Goal: Task Accomplishment & Management: Use online tool/utility

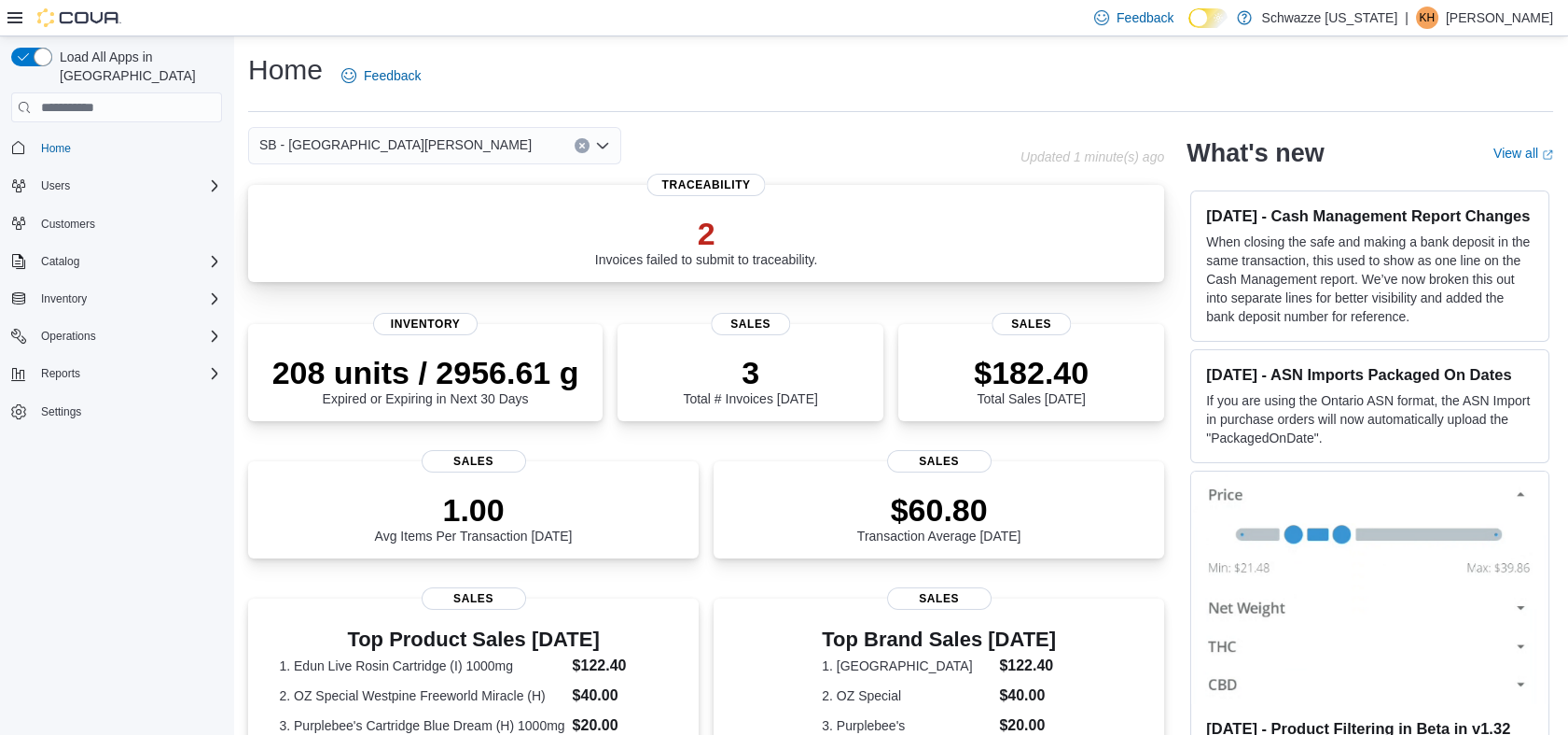
click at [704, 243] on p "2" at bounding box center [706, 233] width 223 height 37
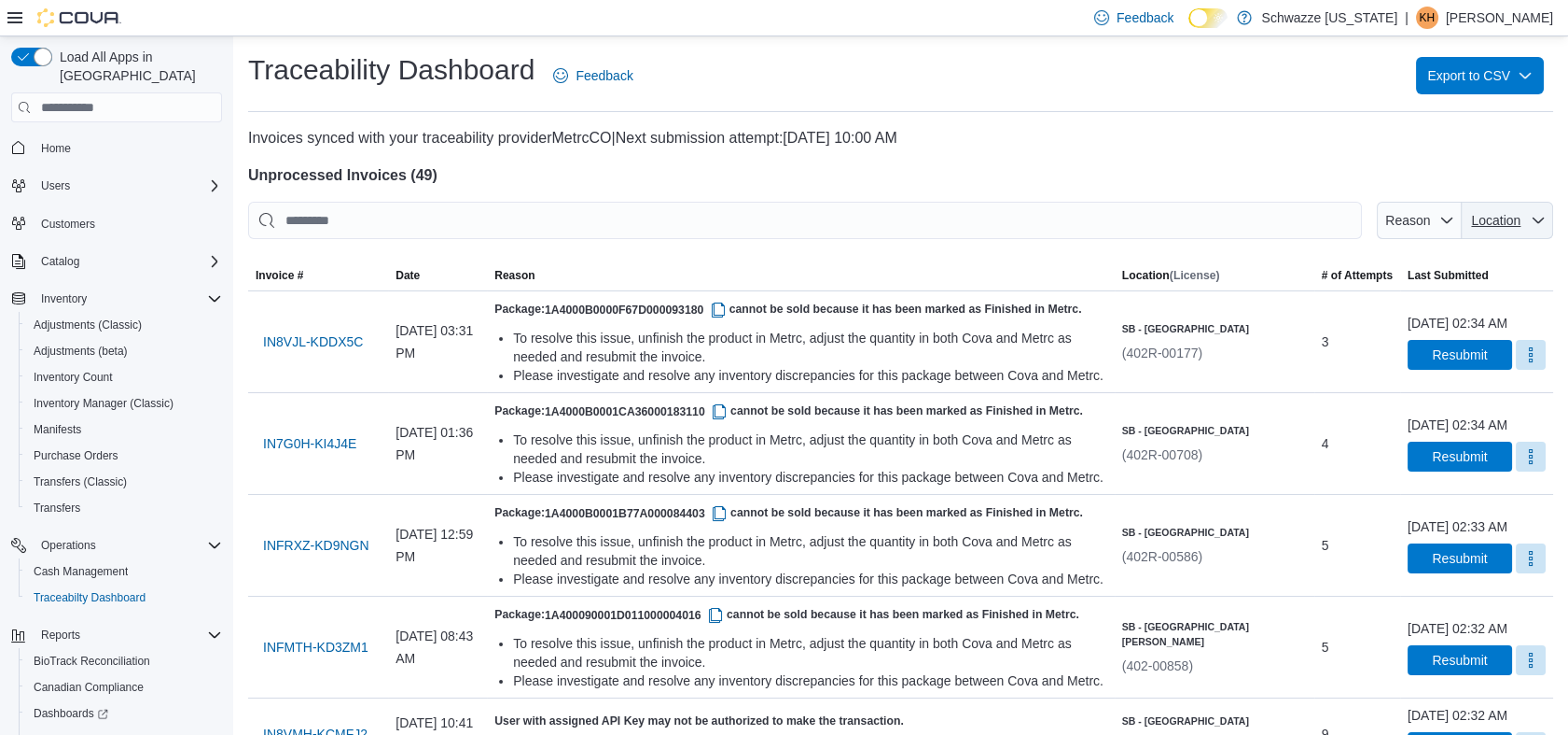
click at [1524, 218] on span "Location" at bounding box center [1496, 220] width 54 height 19
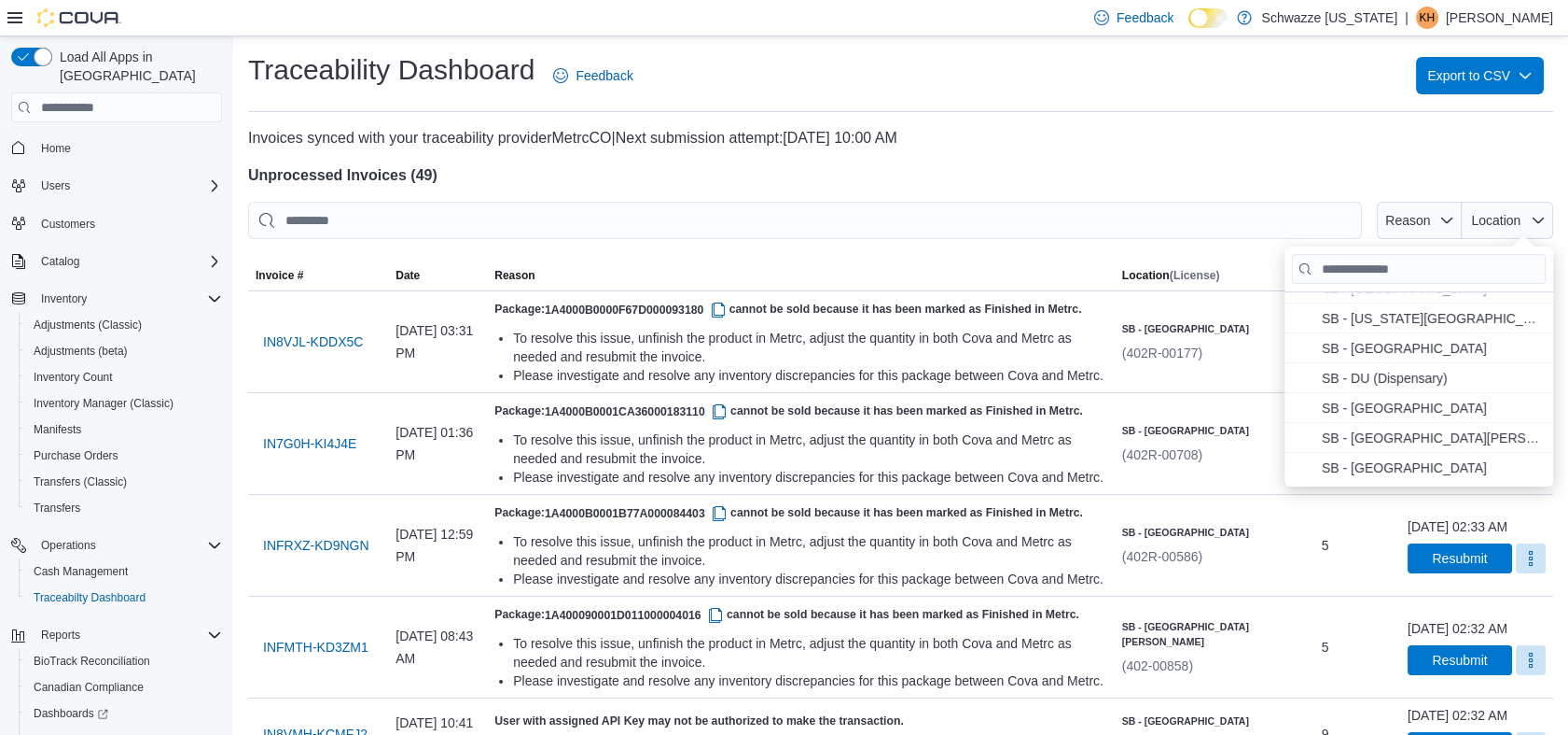
scroll to position [310, 0]
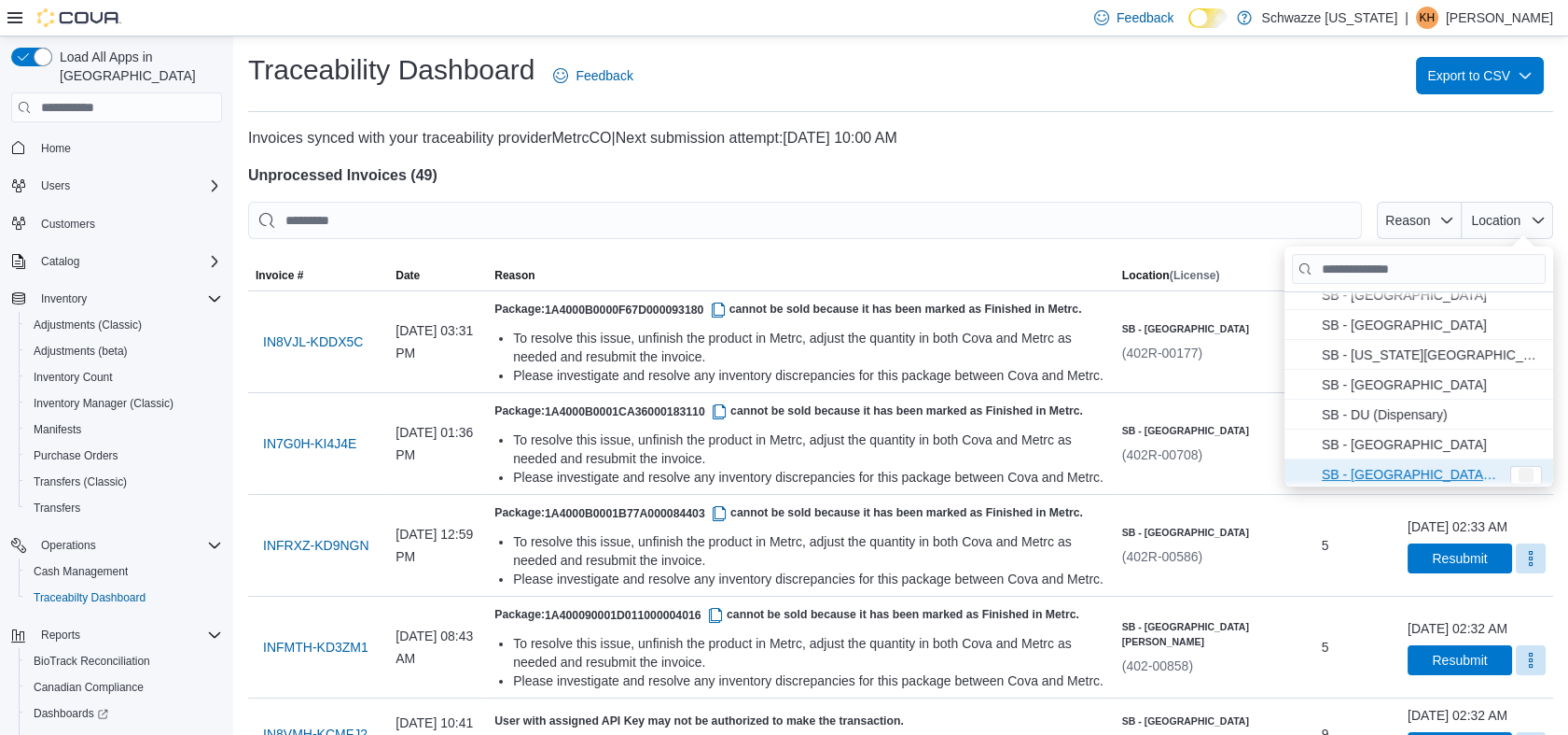
click at [1396, 480] on span "SB - Fort Collins . To check this option, press Enter." at bounding box center [1411, 473] width 178 height 22
type input "**********"
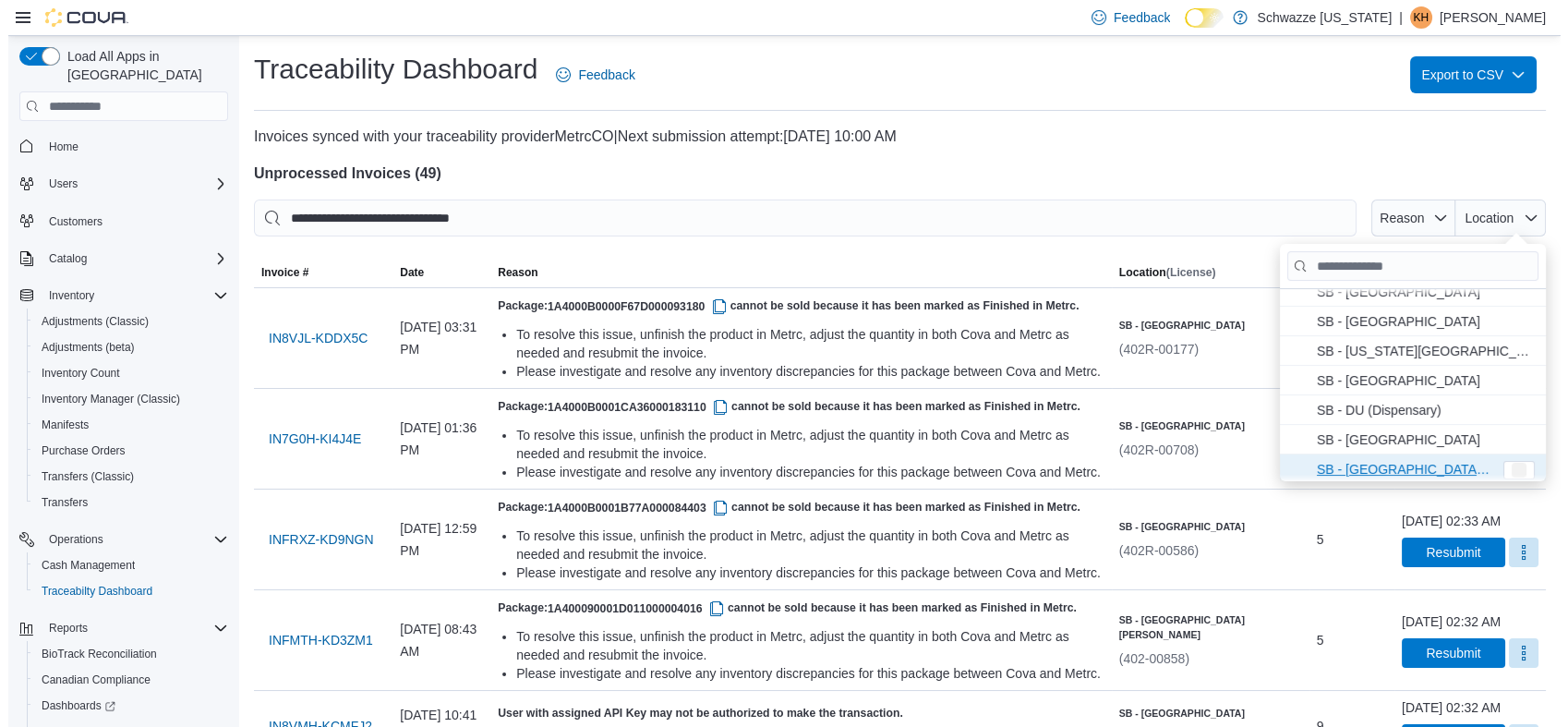
scroll to position [0, 0]
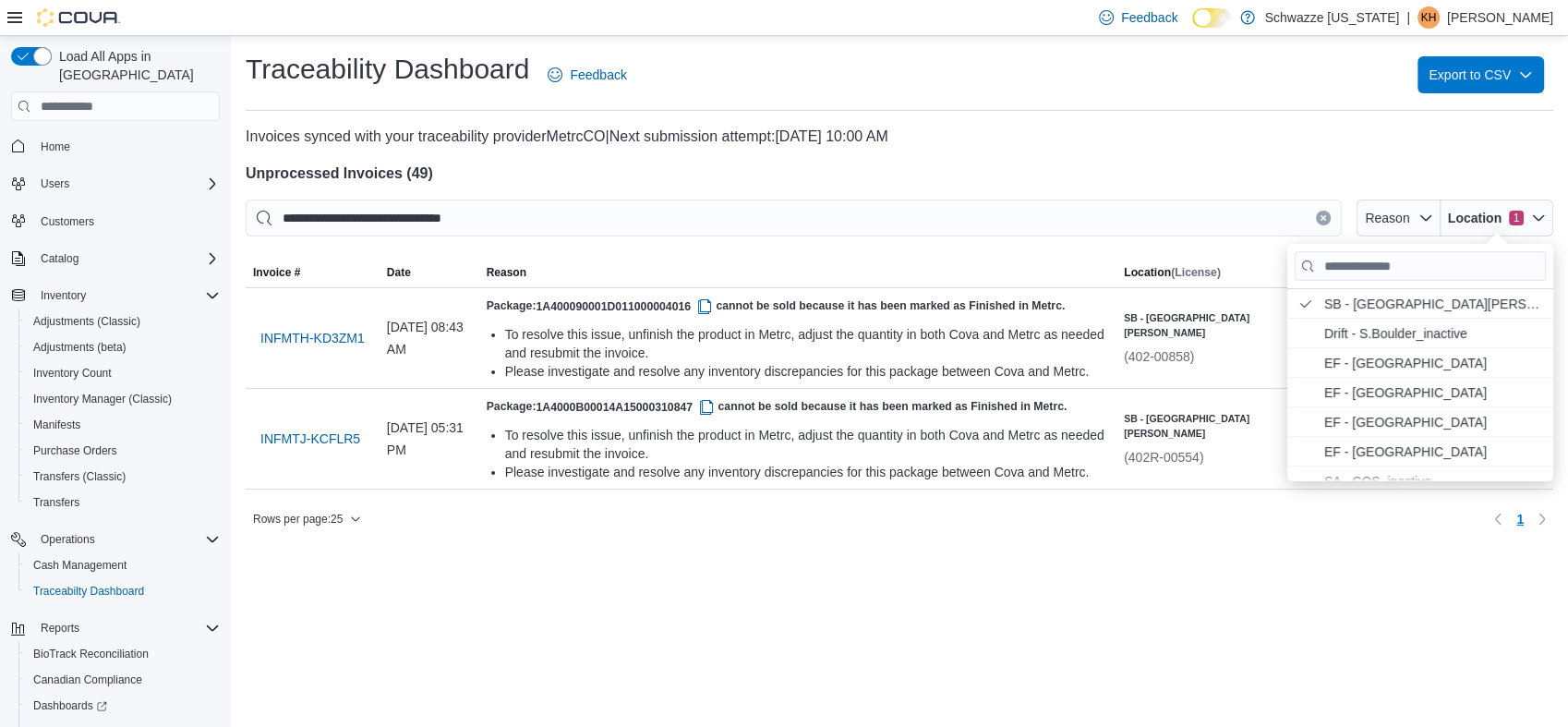
click at [888, 183] on h4 "Unprocessed Invoices ( 49 )" at bounding box center [899, 173] width 1307 height 22
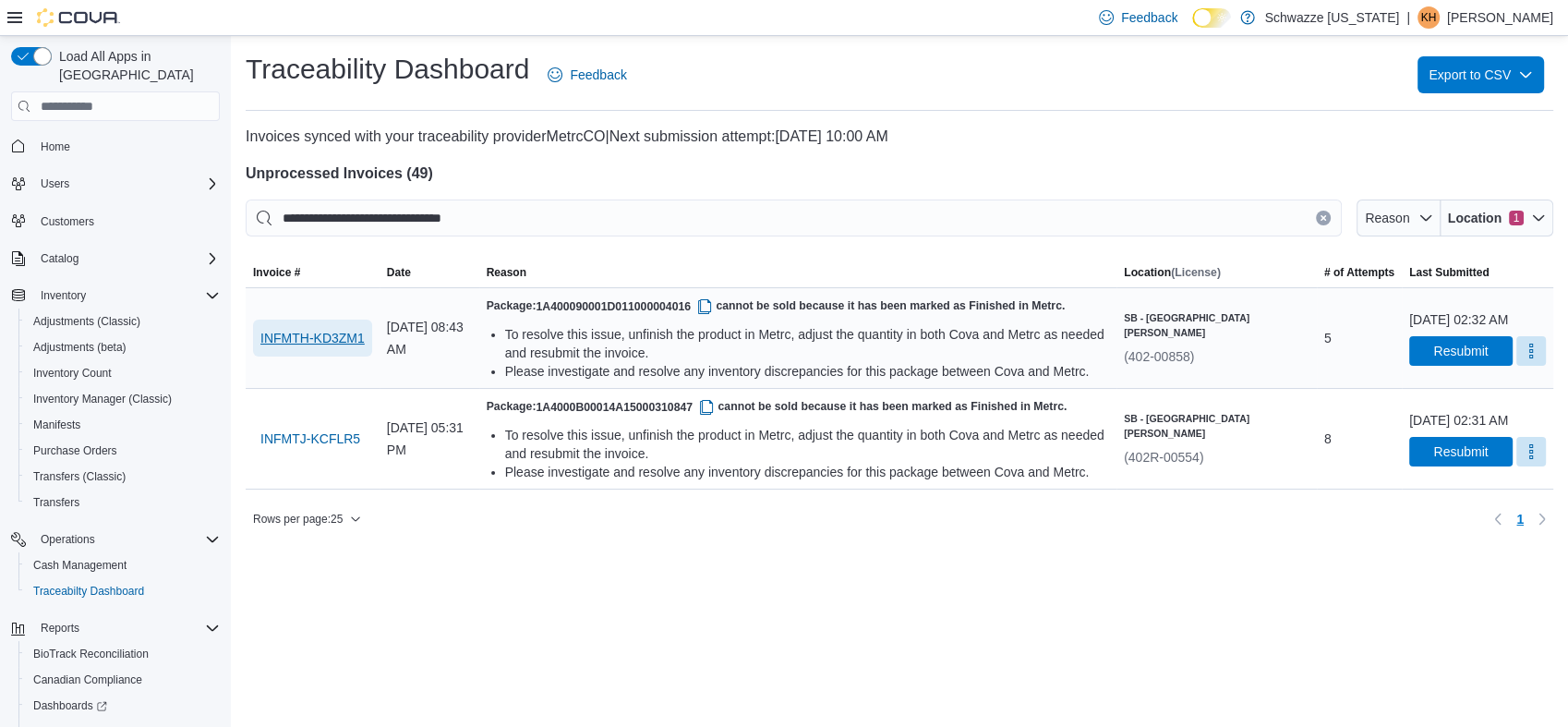
click at [331, 344] on span "INFMTH-KD3ZM1" at bounding box center [313, 337] width 104 height 18
click at [73, 288] on span "Inventory" at bounding box center [63, 294] width 45 height 14
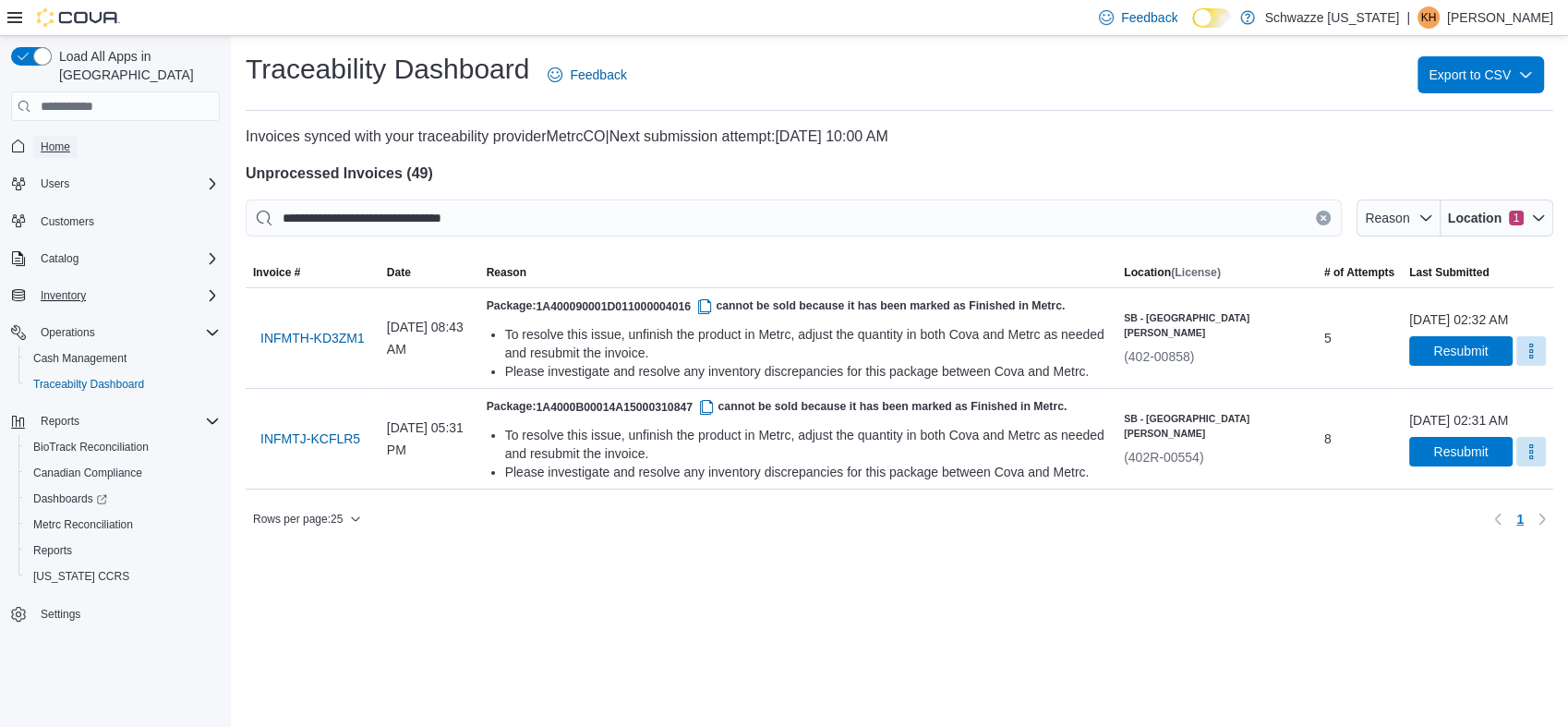
click at [44, 137] on span "Home" at bounding box center [55, 147] width 30 height 22
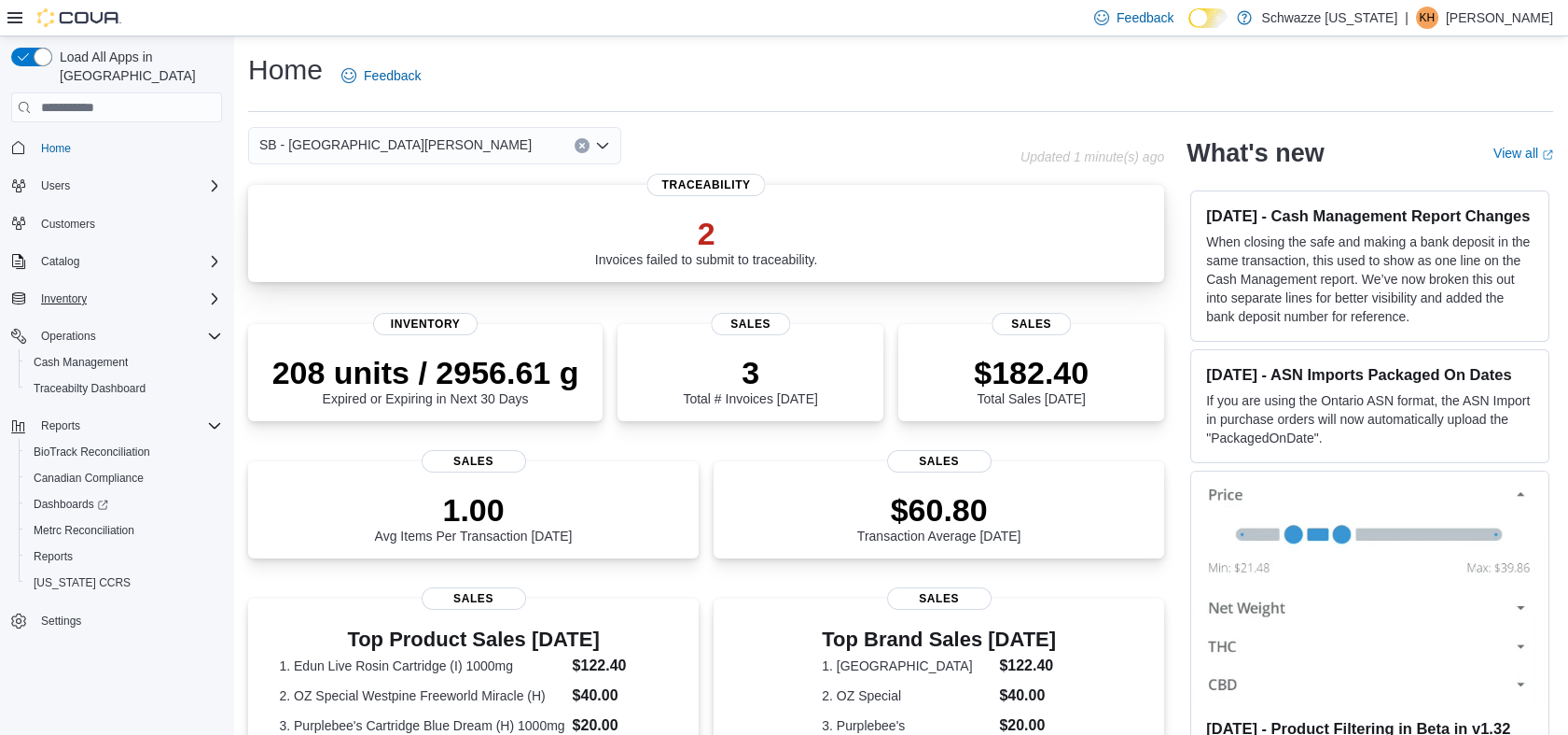
click at [733, 199] on div "2 Invoices failed to submit to traceability. Traceability" at bounding box center [705, 232] width 916 height 97
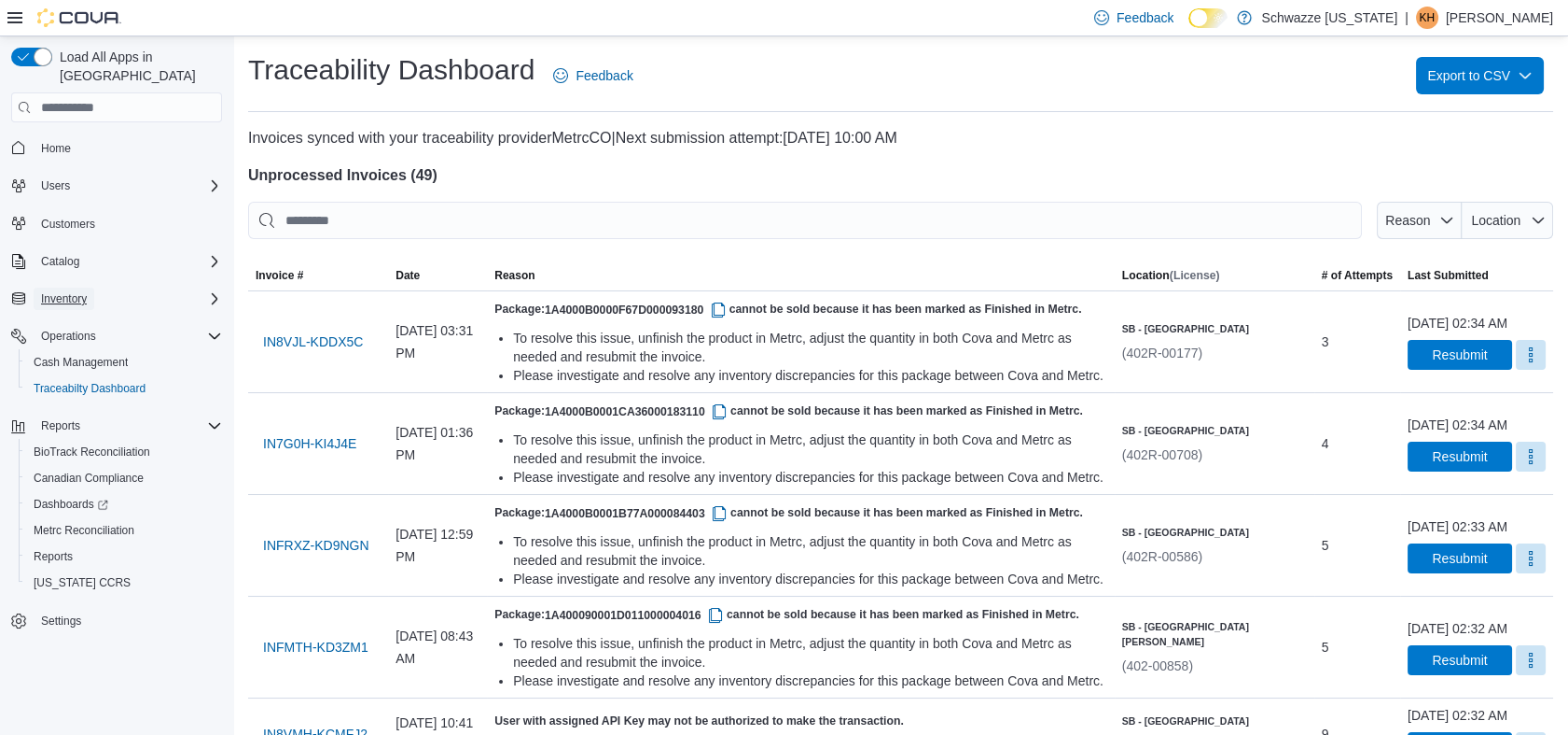
click at [65, 291] on span "Inventory" at bounding box center [63, 298] width 46 height 15
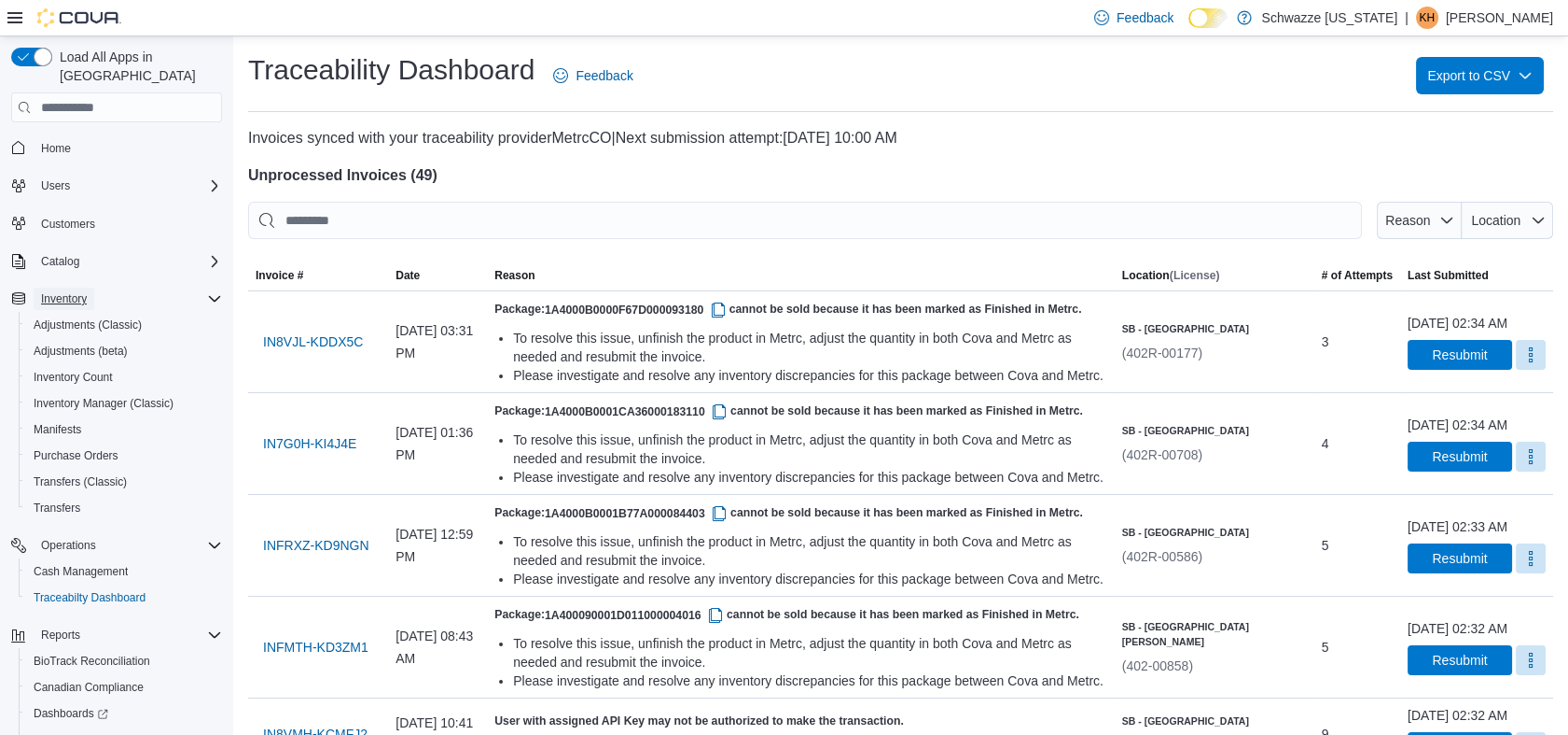
click at [74, 291] on span "Inventory" at bounding box center [63, 298] width 46 height 15
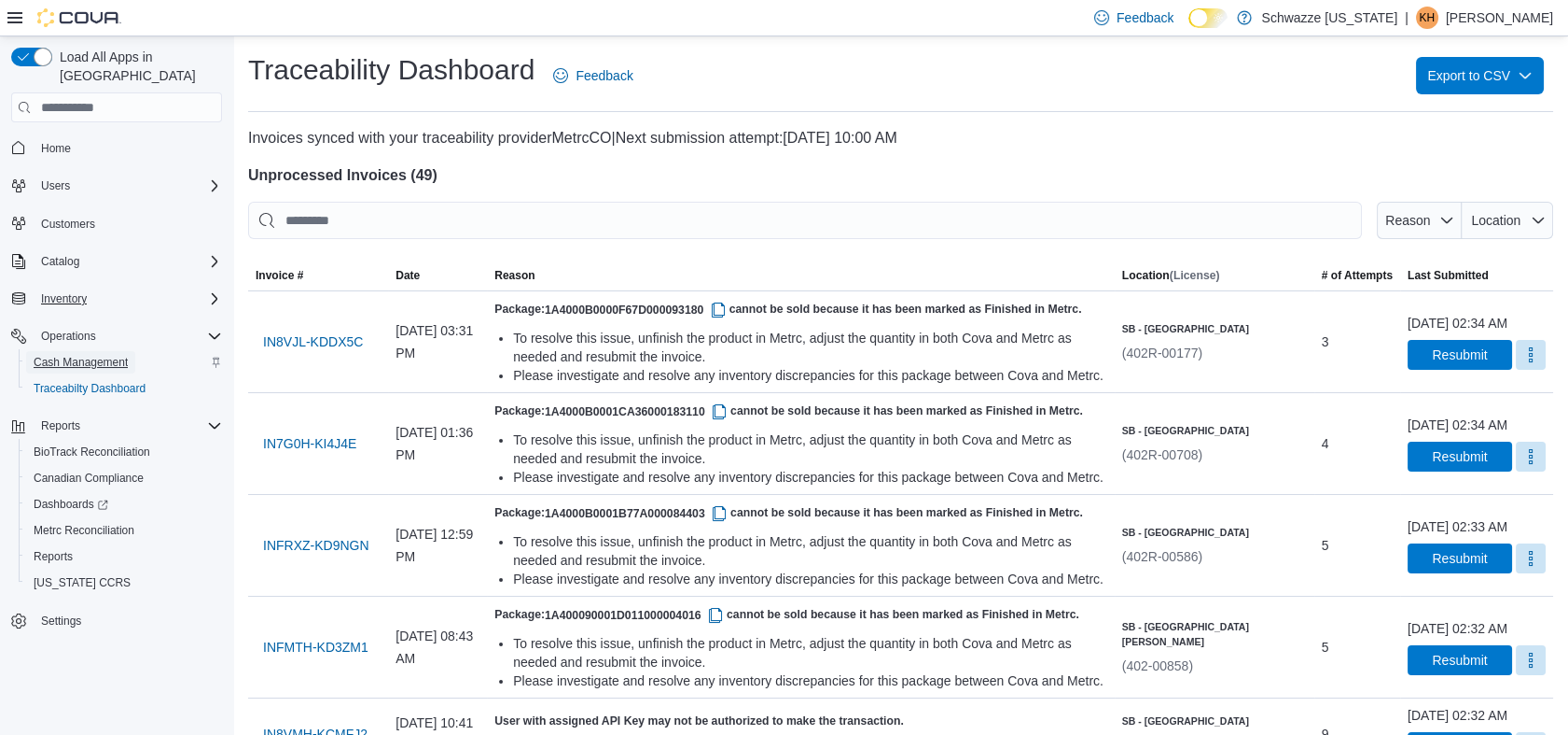
click at [90, 354] on span "Cash Management" at bounding box center [80, 361] width 95 height 15
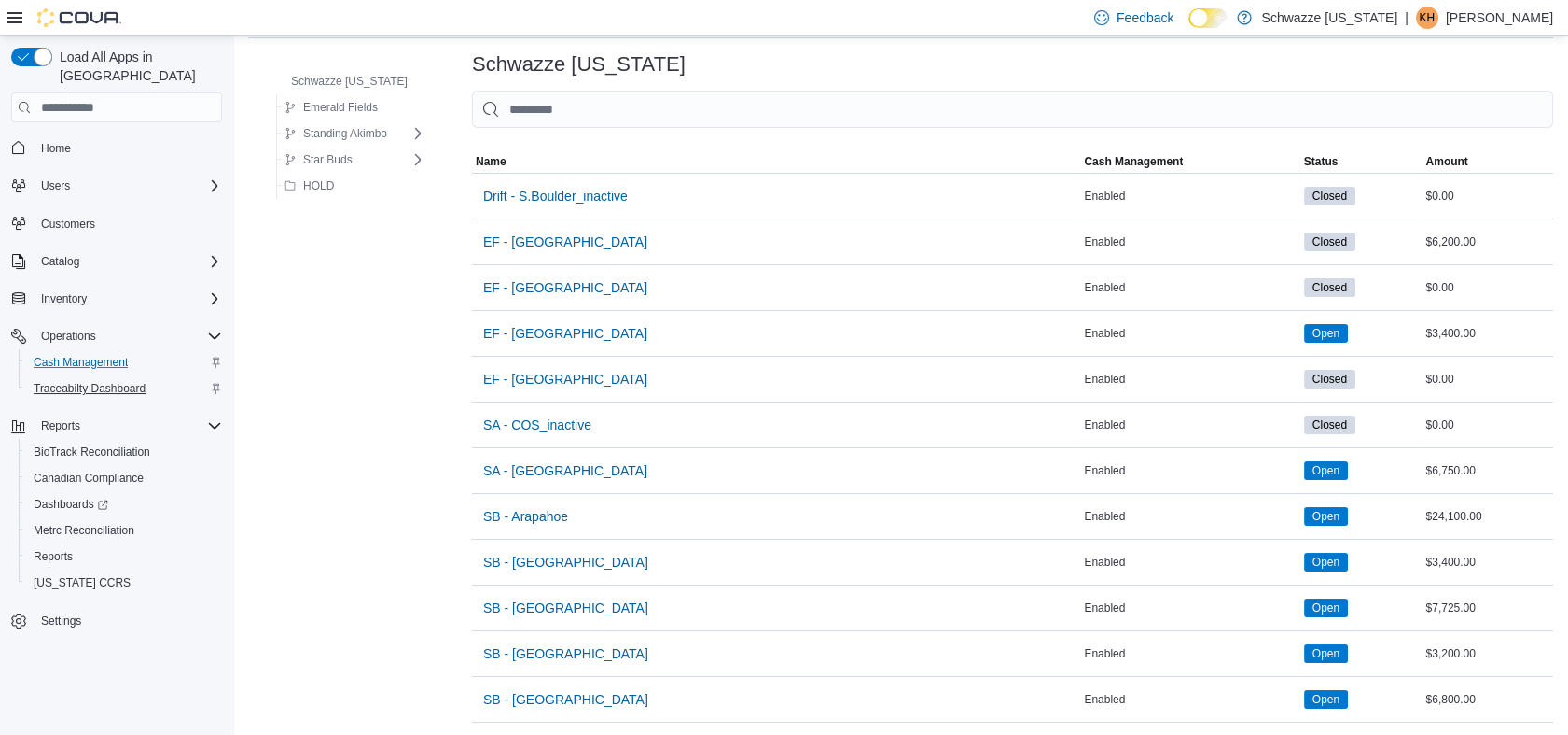
scroll to position [103, 0]
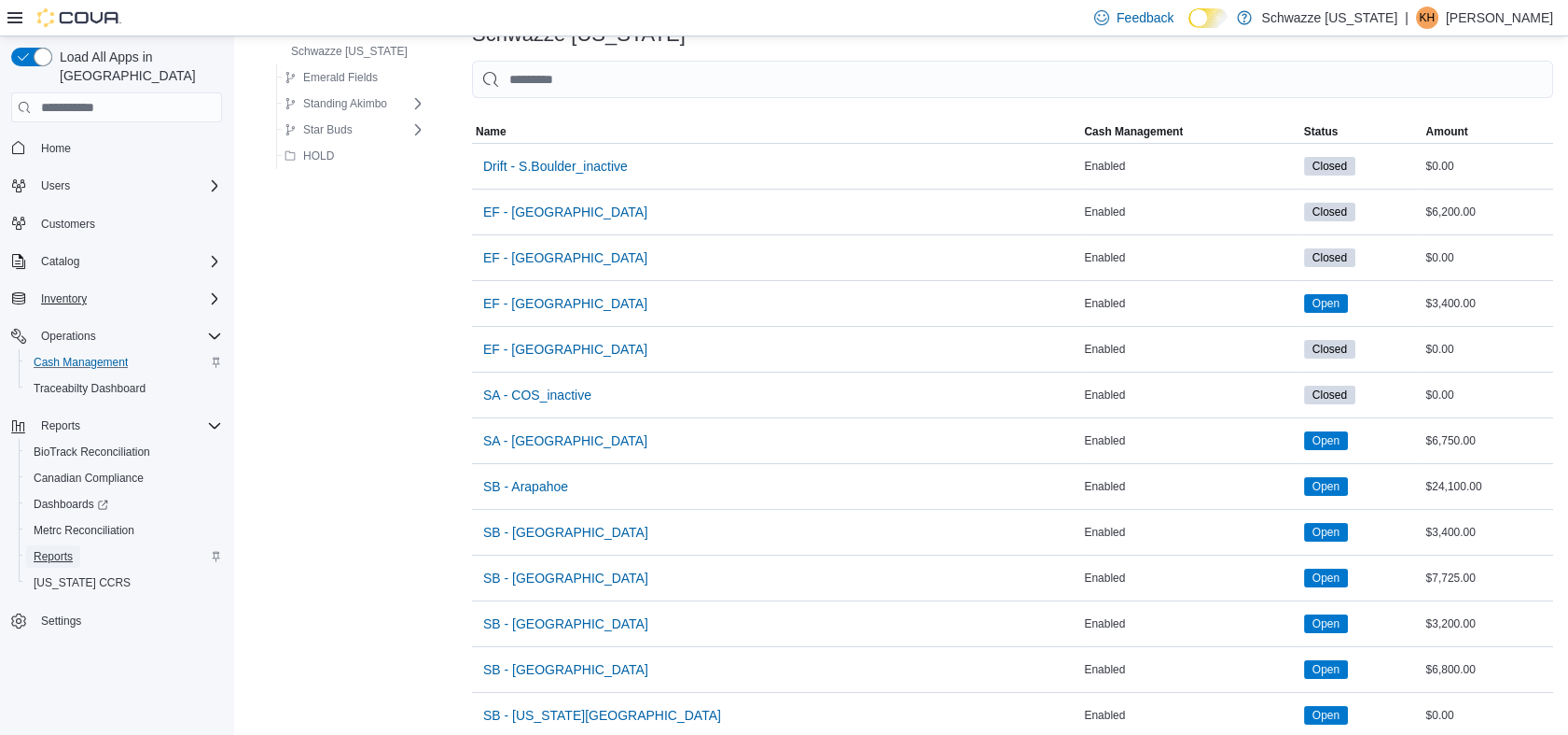
click at [58, 549] on span "Reports" at bounding box center [53, 555] width 39 height 15
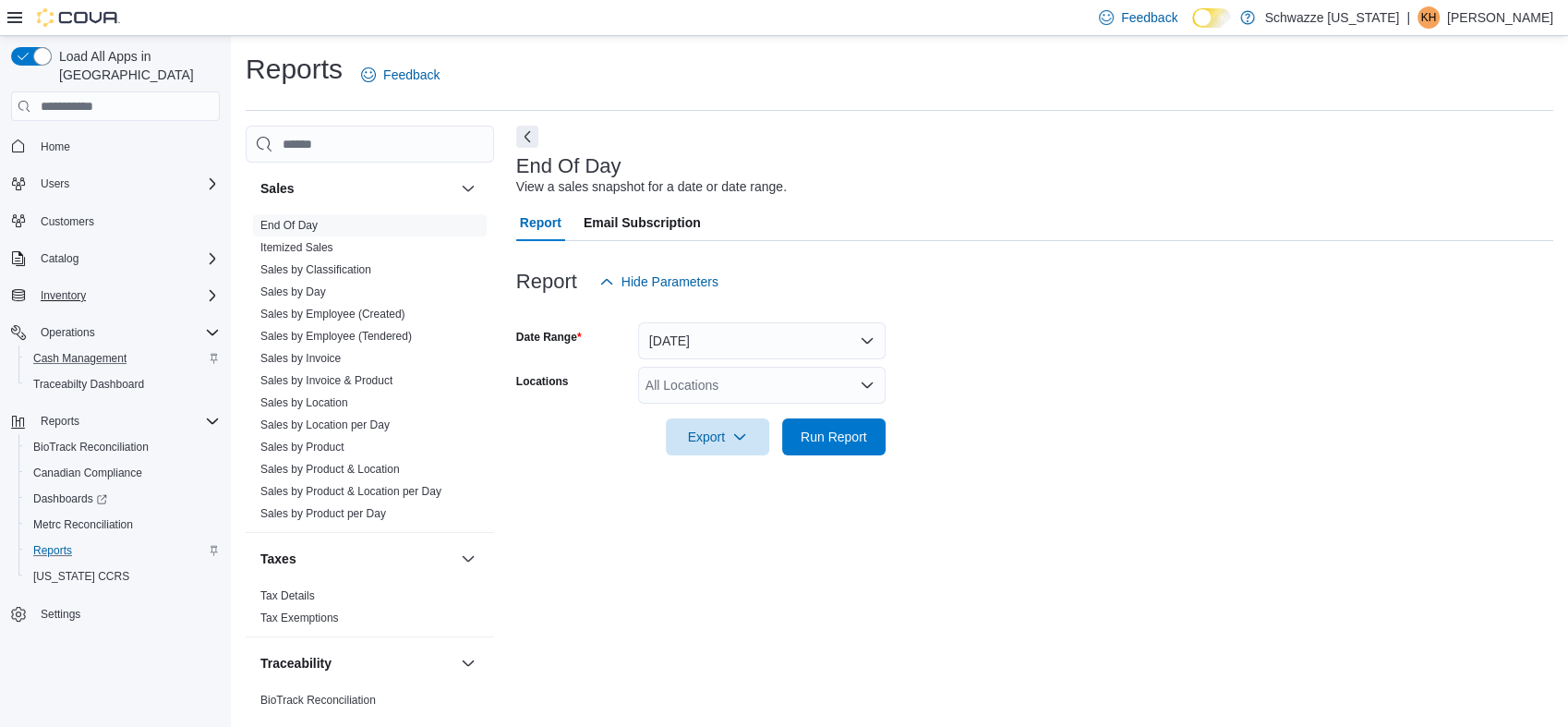
scroll to position [1316, 0]
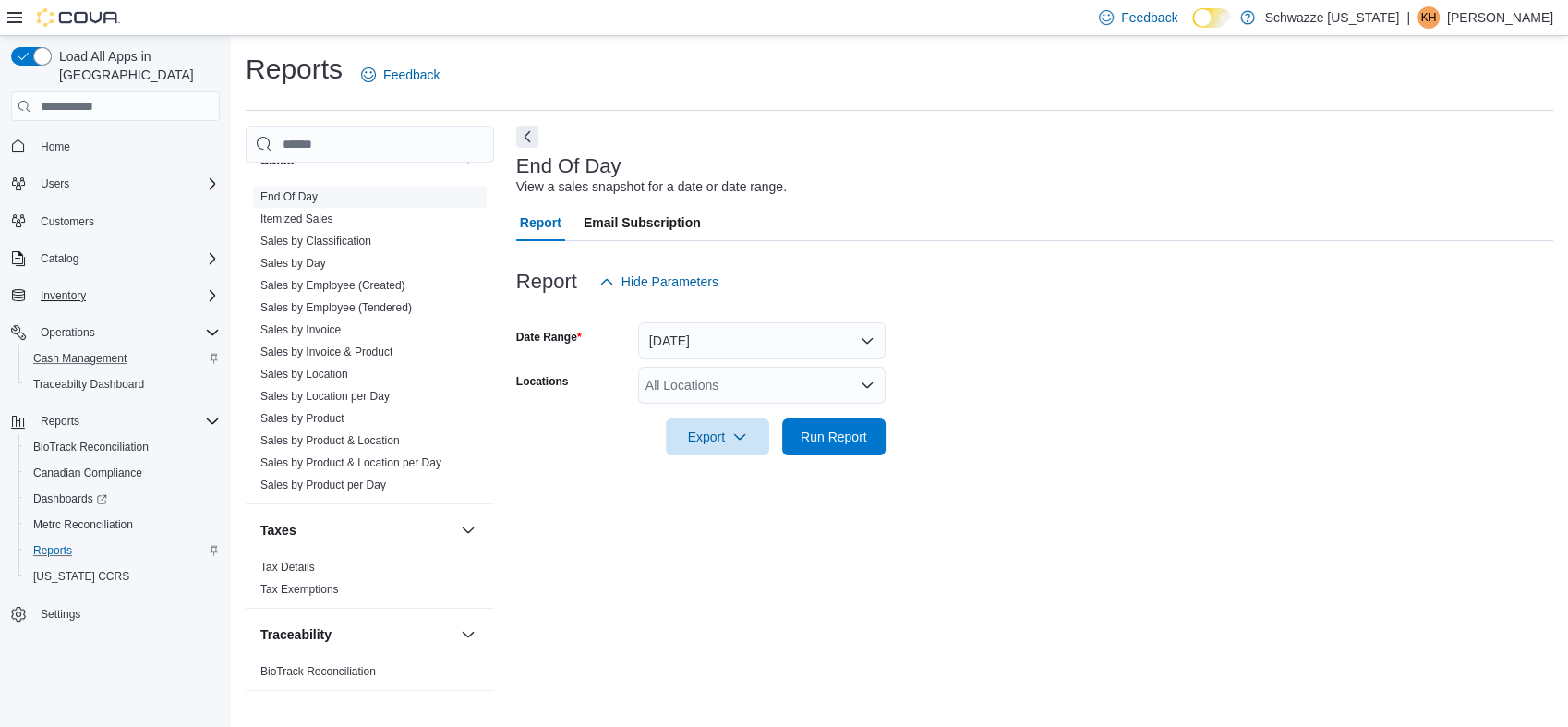
click at [282, 193] on link "End Of Day" at bounding box center [289, 196] width 57 height 13
click at [285, 193] on link "End Of Day" at bounding box center [289, 196] width 57 height 13
click at [691, 368] on div "All Locations" at bounding box center [762, 385] width 247 height 37
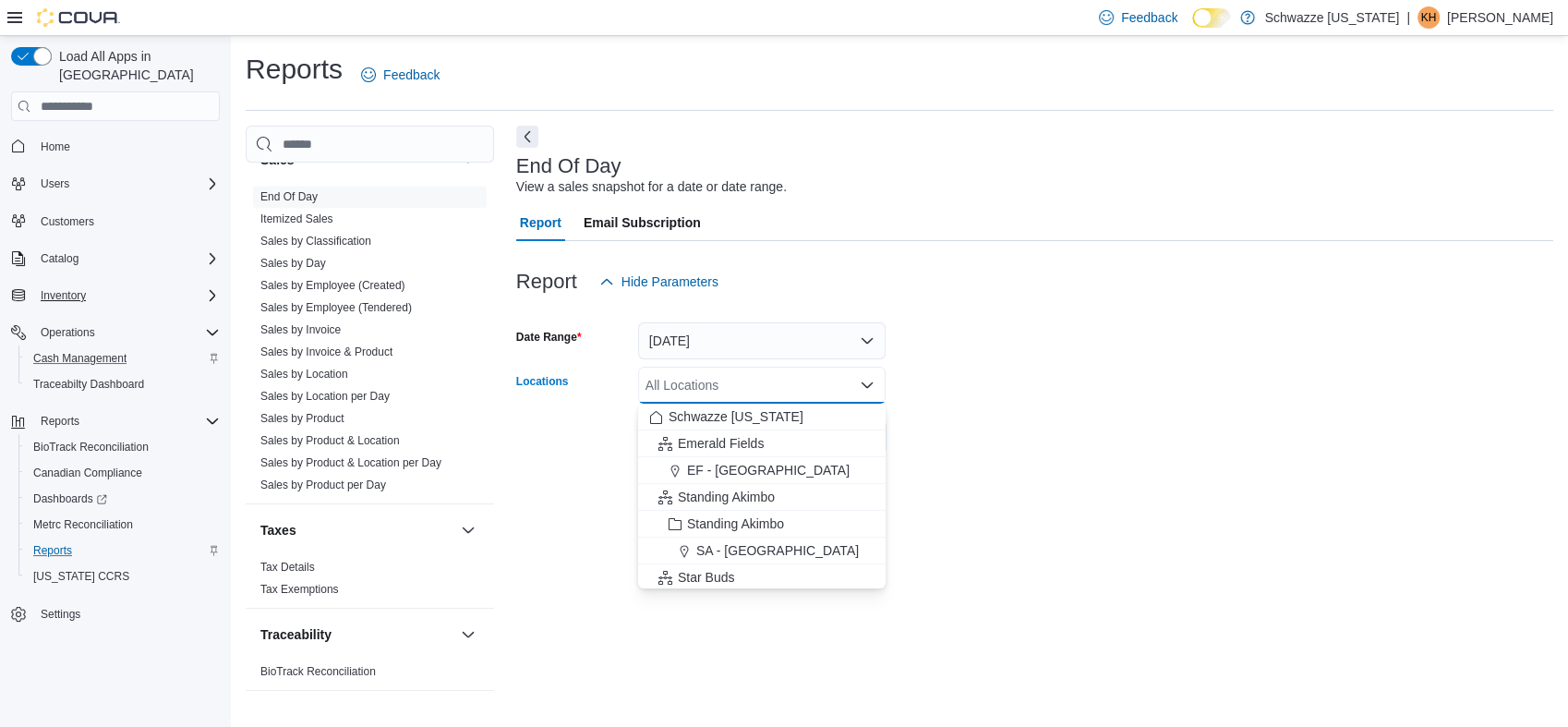
click at [686, 394] on div "All Locations" at bounding box center [762, 385] width 247 height 37
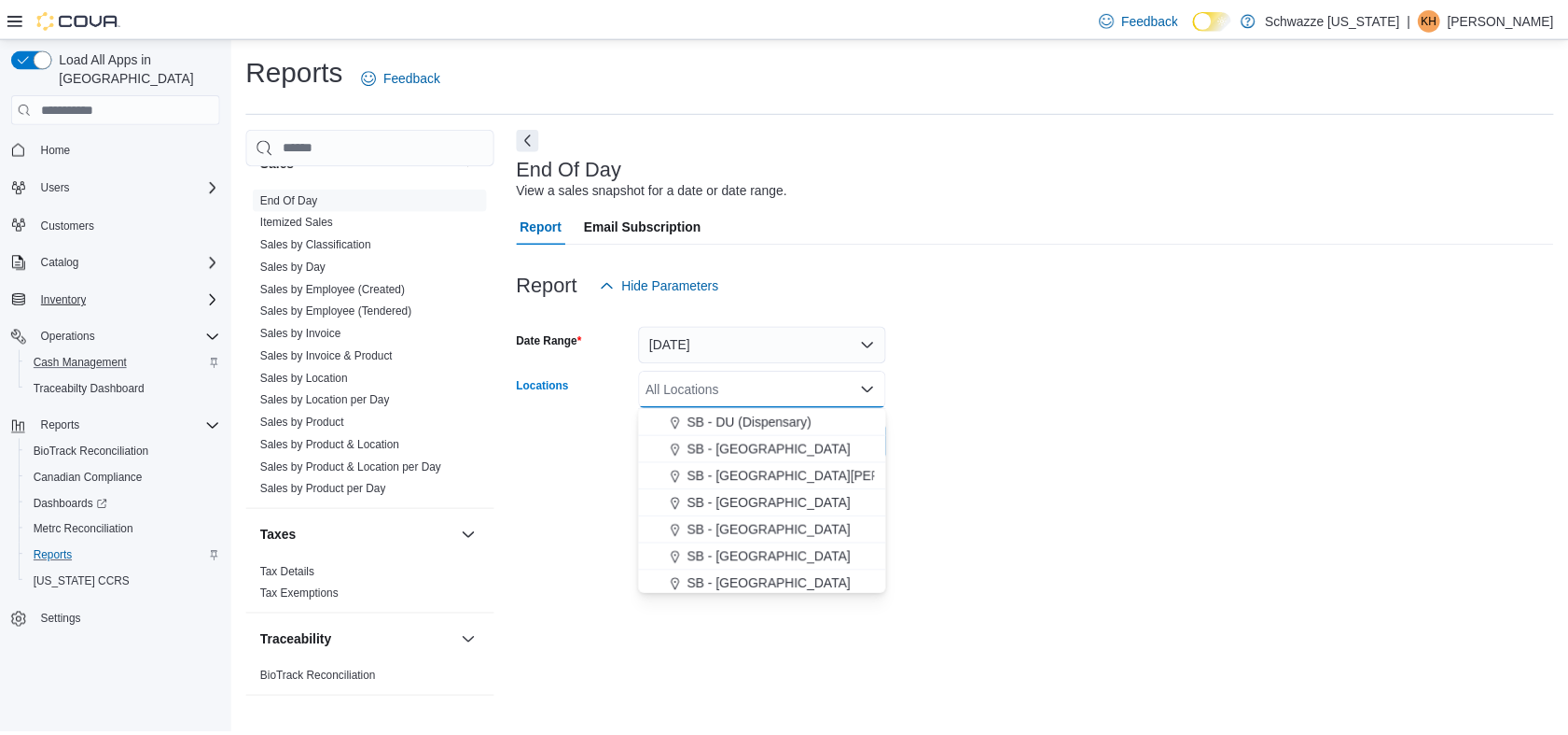
scroll to position [415, 0]
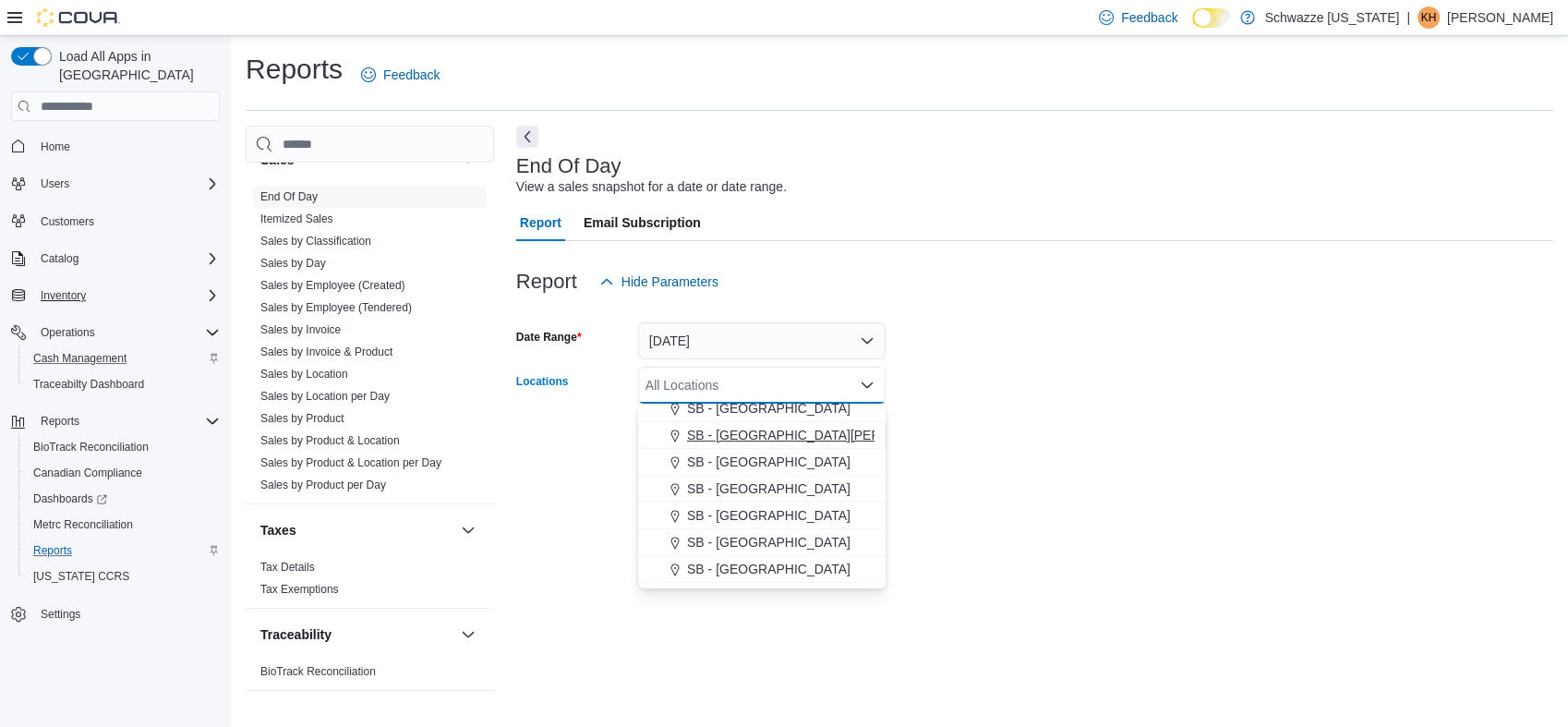
click at [764, 431] on span "SB - [GEOGRAPHIC_DATA][PERSON_NAME]" at bounding box center [821, 434] width 269 height 18
click at [1068, 435] on form "Date Range [DATE] Locations SB - [GEOGRAPHIC_DATA][PERSON_NAME] Combo box. Sele…" at bounding box center [1035, 377] width 1037 height 155
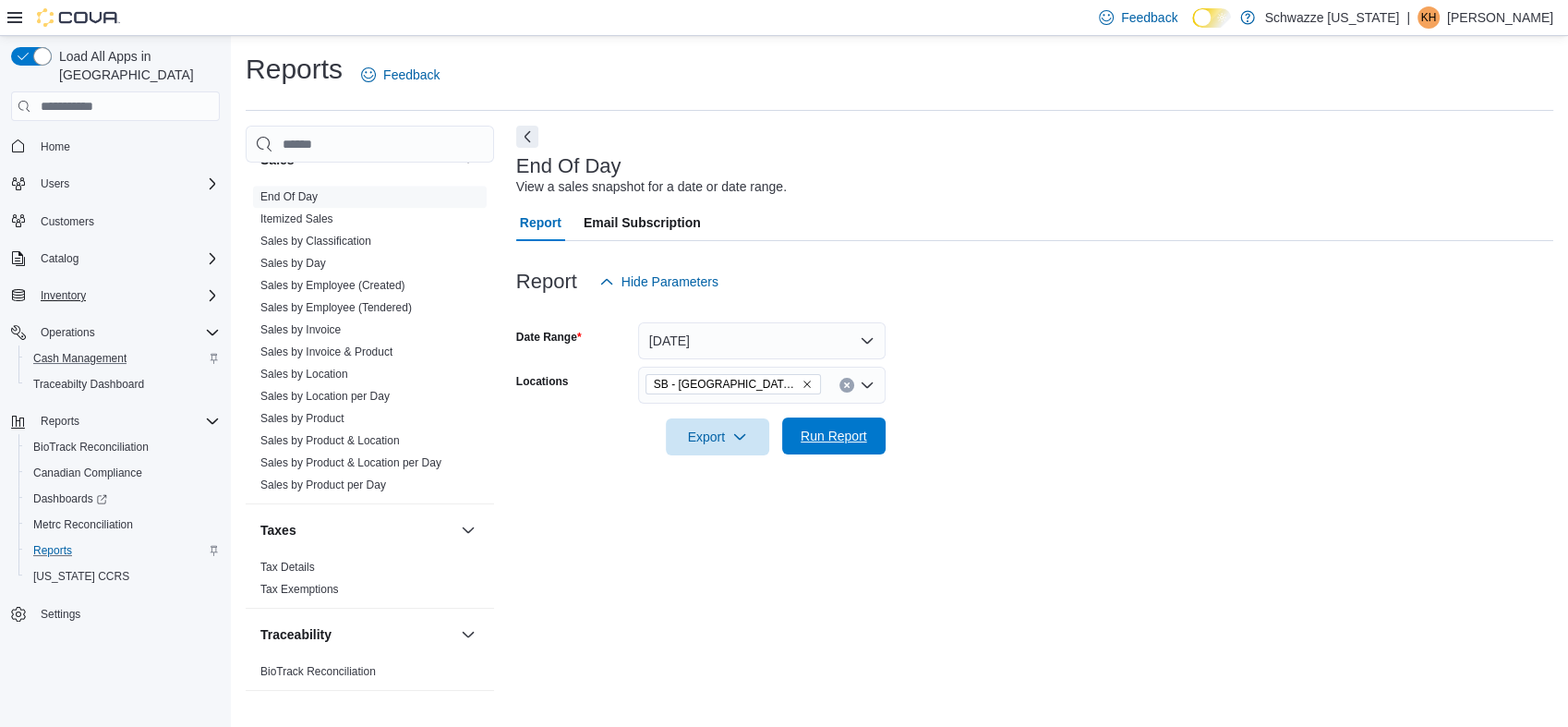
click at [871, 441] on span "Run Report" at bounding box center [833, 435] width 81 height 37
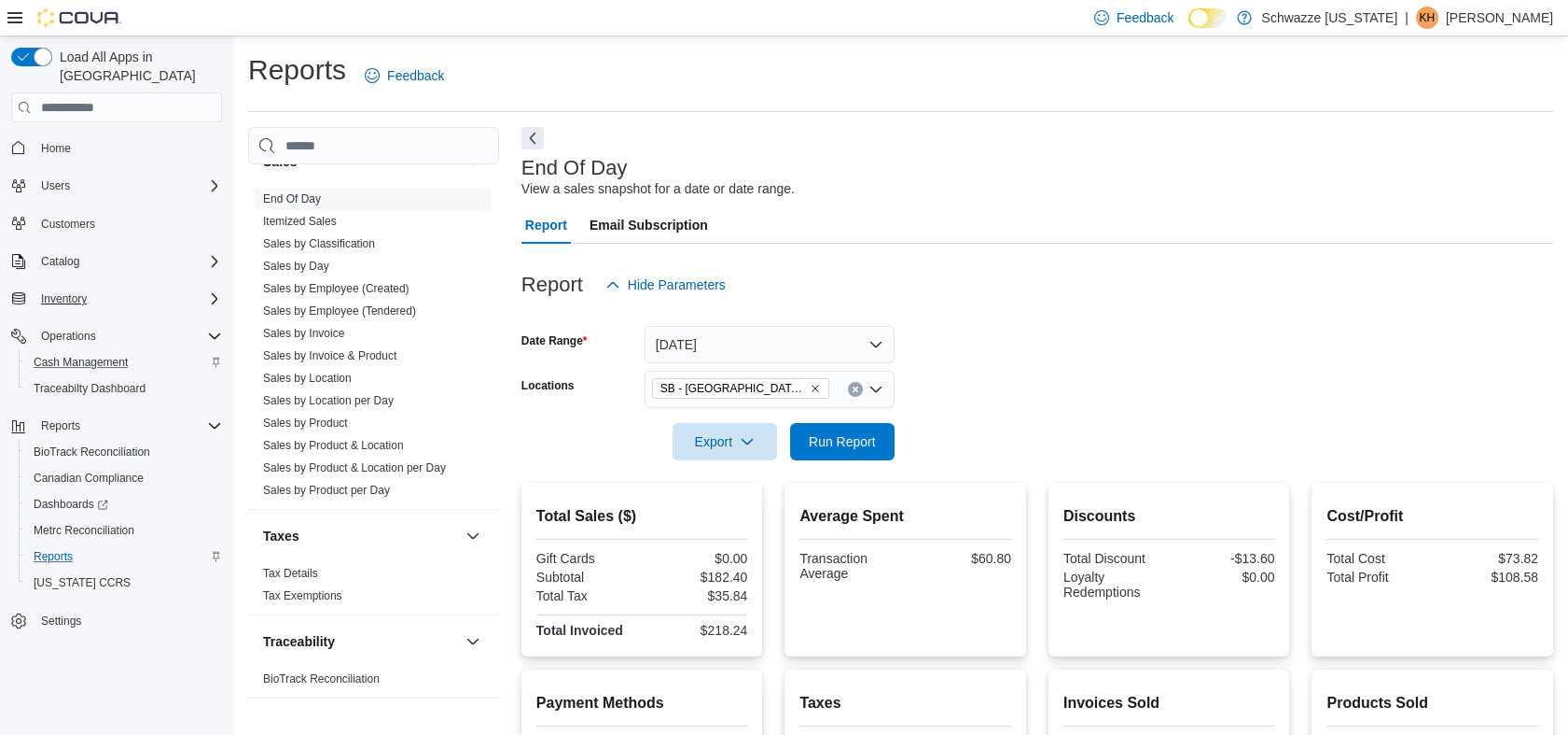
click at [810, 385] on icon "Remove SB - Fort Collins from selection in this group" at bounding box center [815, 388] width 11 height 11
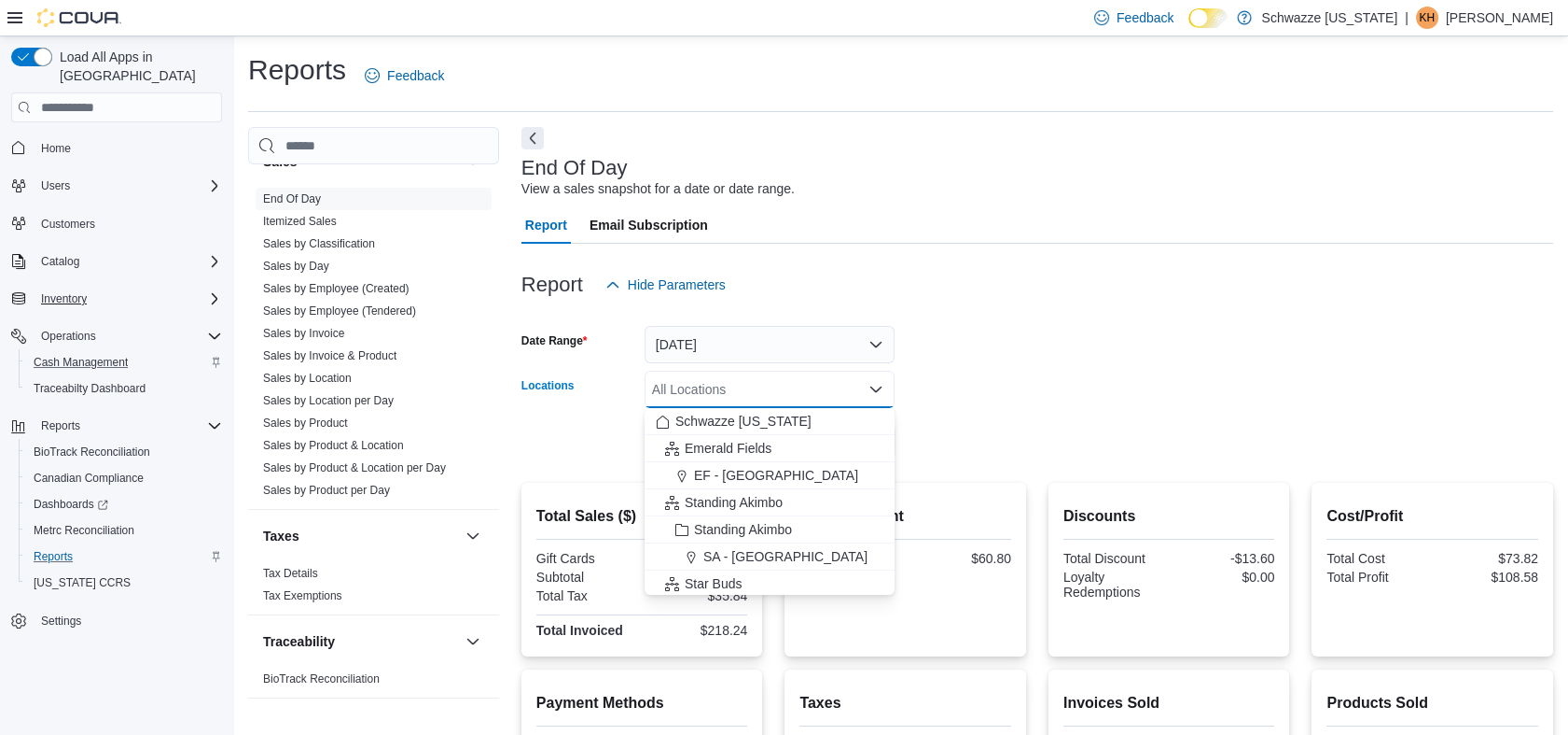
click at [746, 388] on div "All Locations" at bounding box center [770, 389] width 250 height 37
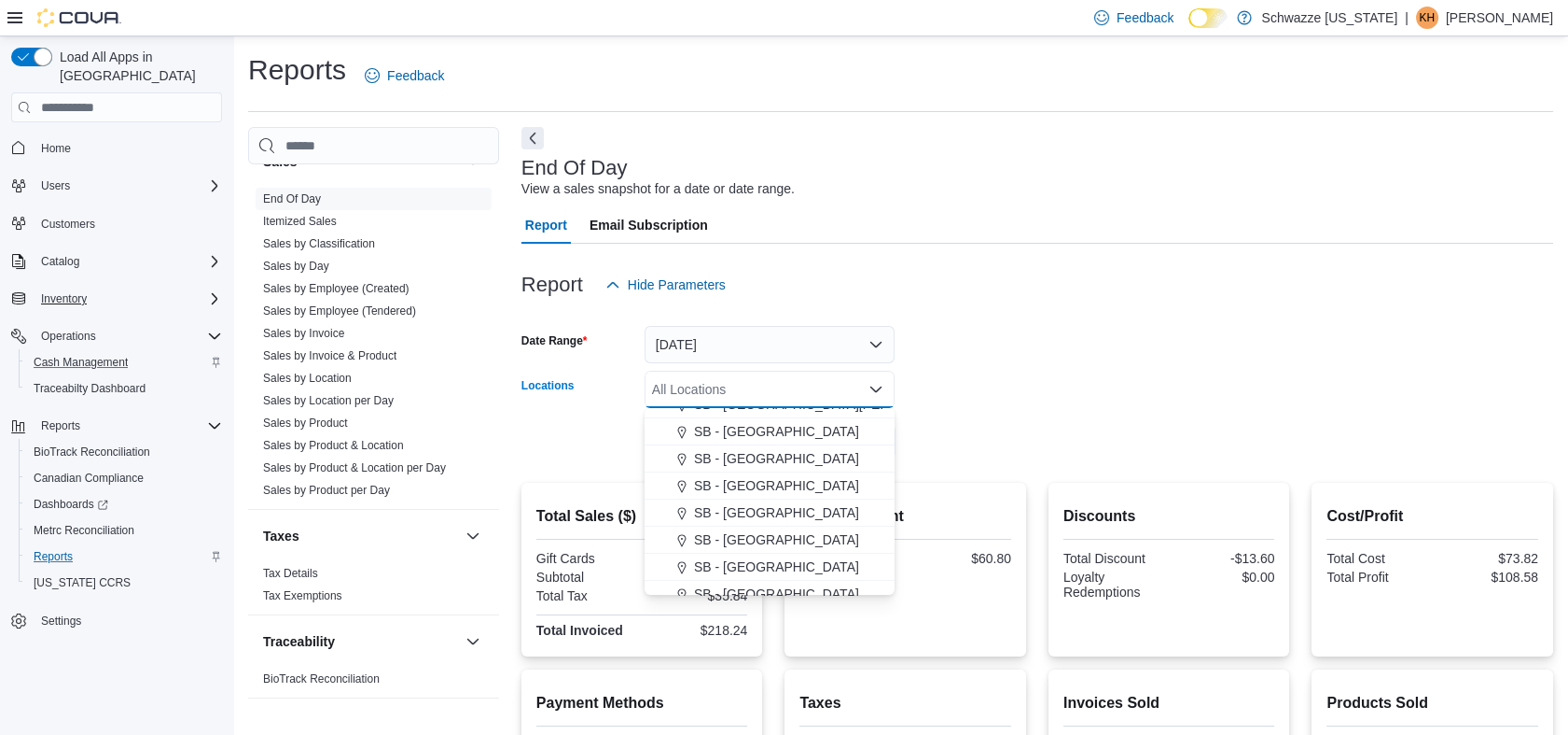
scroll to position [415, 0]
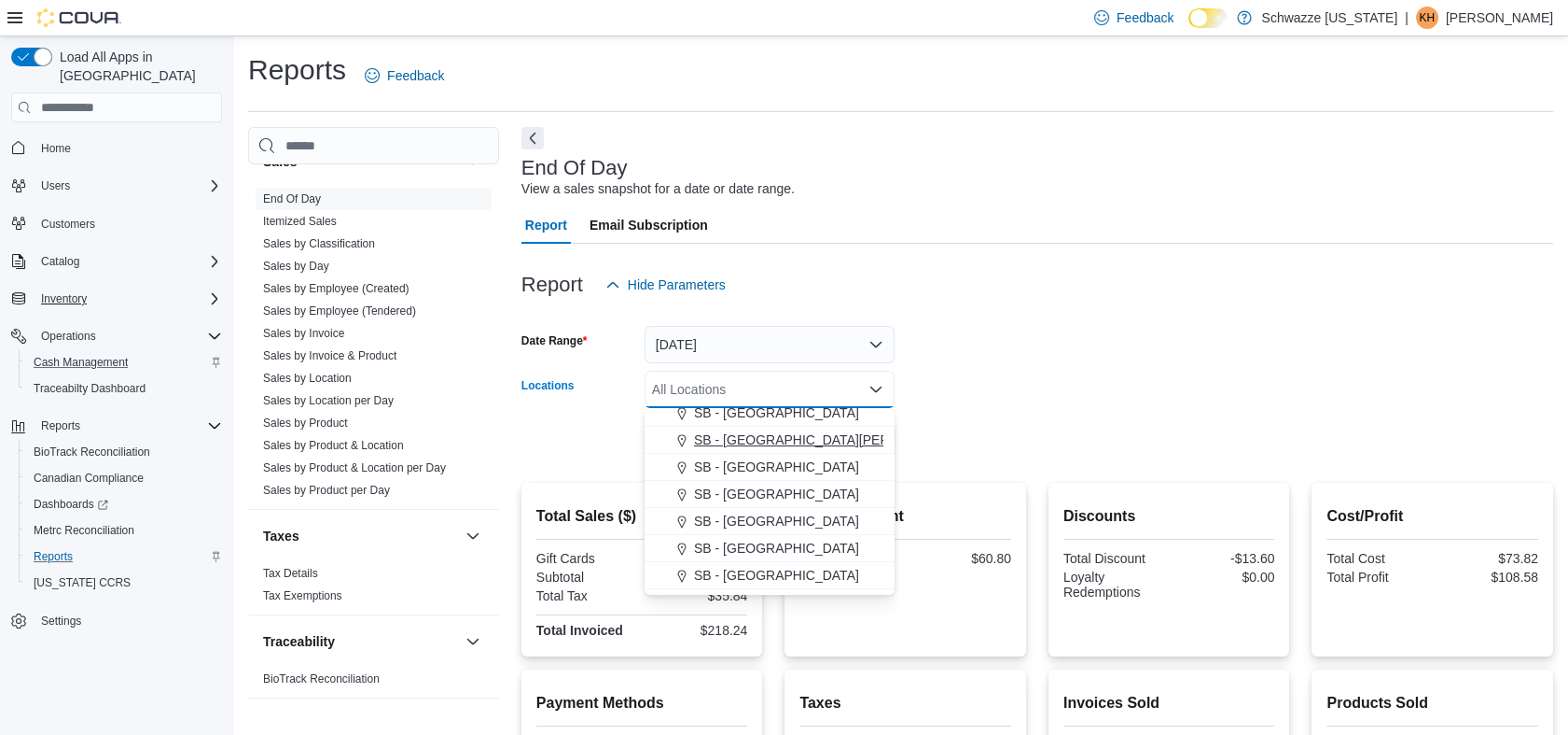
click at [754, 438] on span "SB - [GEOGRAPHIC_DATA][PERSON_NAME]" at bounding box center [829, 439] width 272 height 19
click at [1119, 416] on div at bounding box center [1038, 415] width 1032 height 15
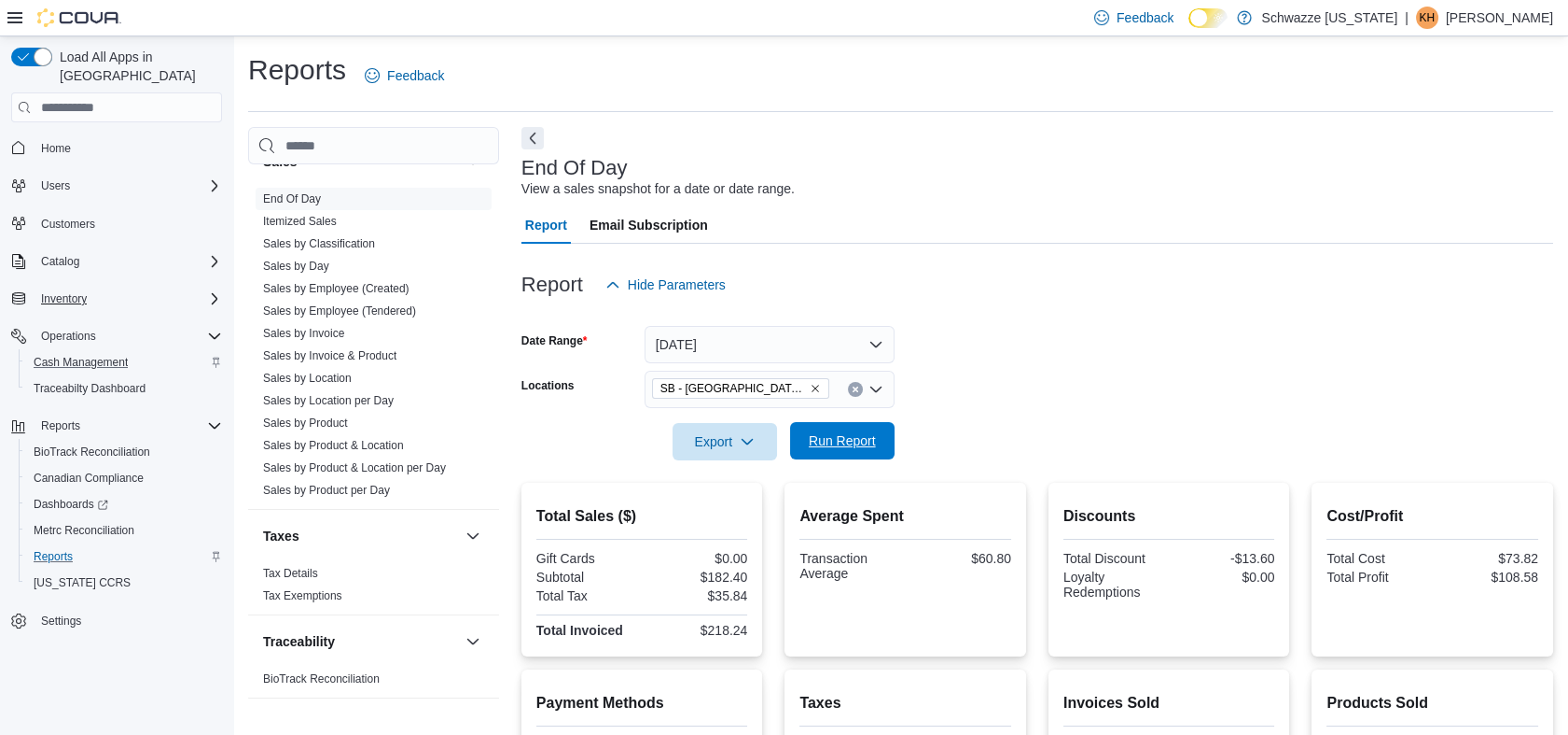
click at [836, 422] on form "Date Range [DATE] Locations SB - [GEOGRAPHIC_DATA][PERSON_NAME] Export Run Repo…" at bounding box center [1038, 382] width 1032 height 157
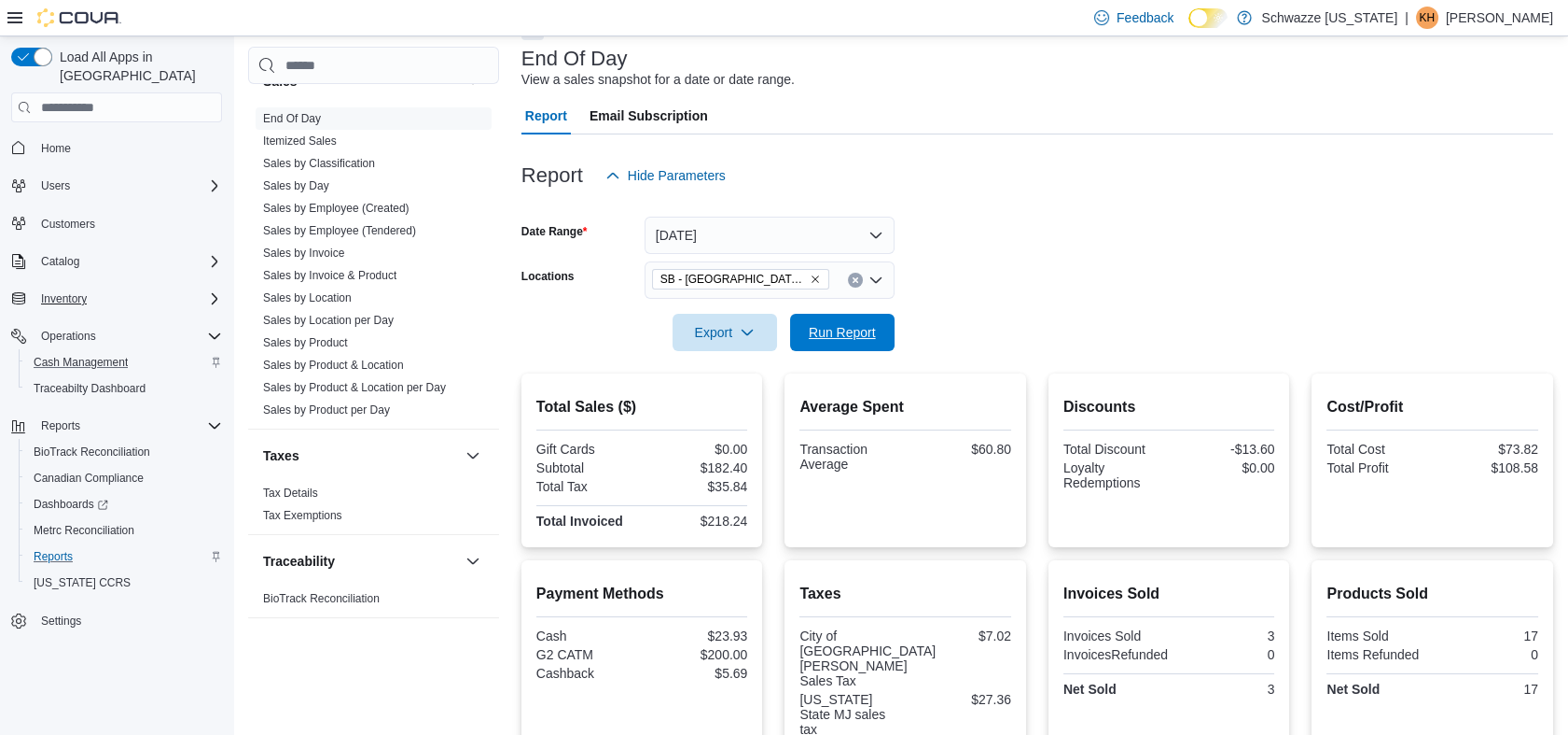
scroll to position [0, 0]
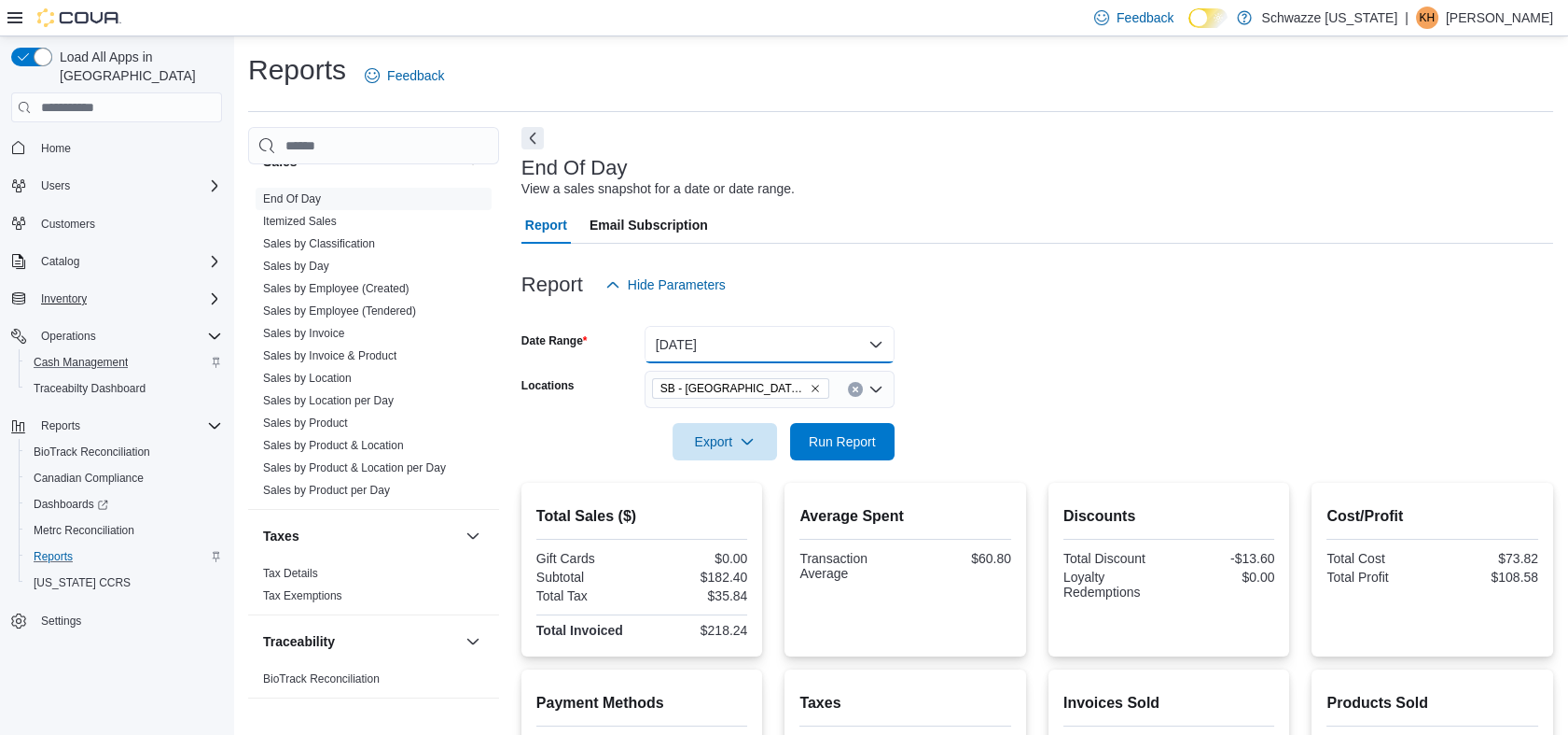
click at [741, 351] on button "[DATE]" at bounding box center [770, 345] width 250 height 37
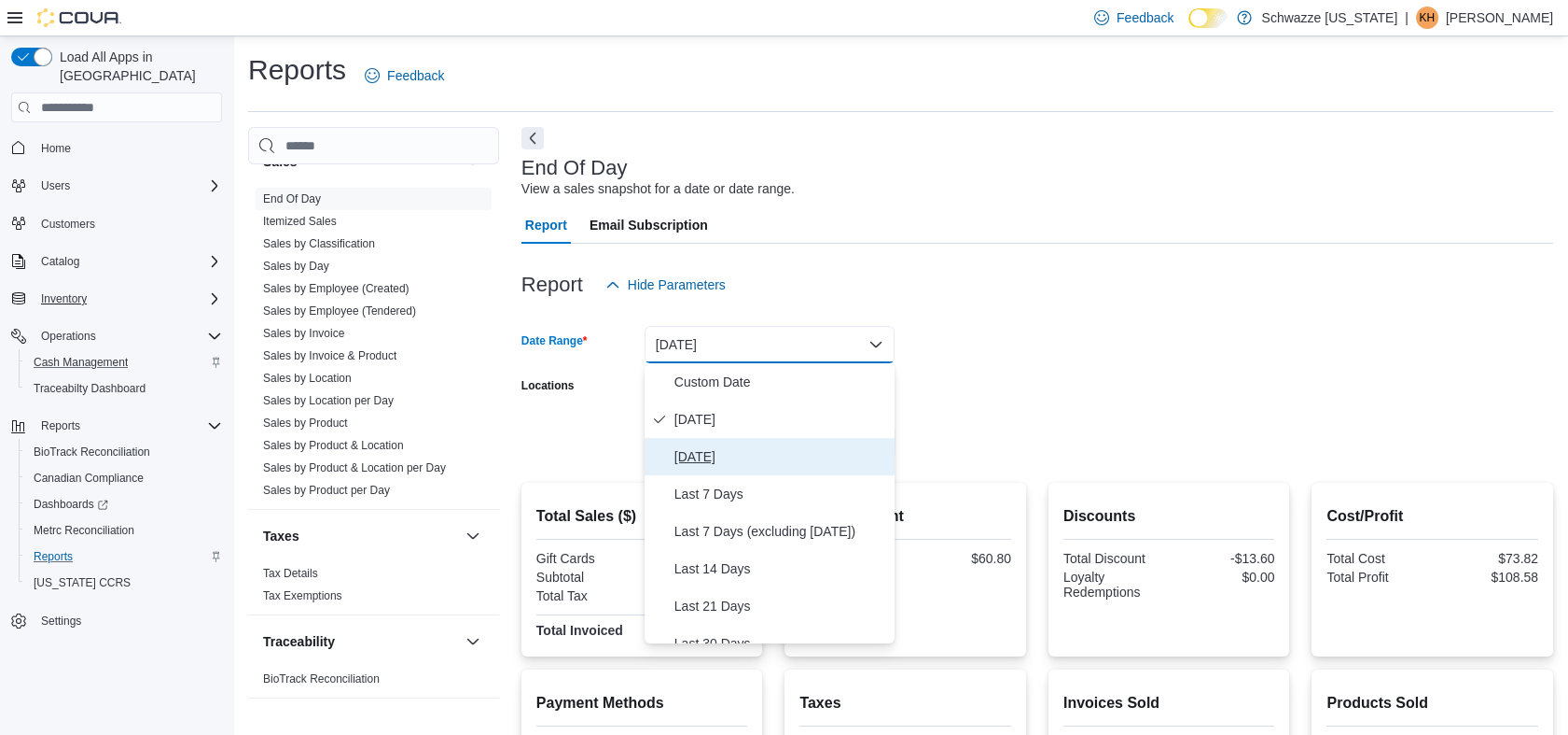
click at [707, 455] on span "[DATE]" at bounding box center [781, 456] width 213 height 22
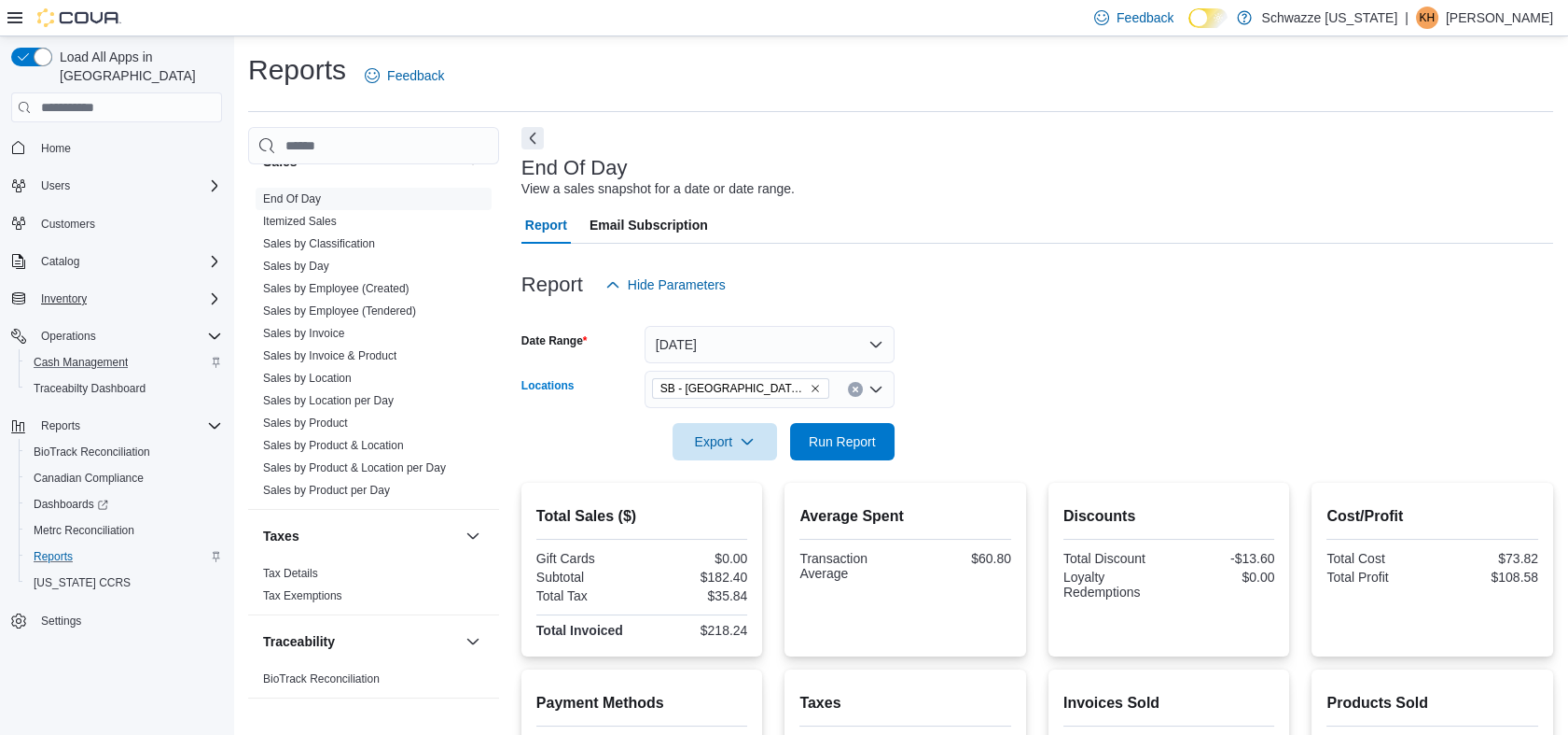
click at [732, 388] on span "SB - [GEOGRAPHIC_DATA][PERSON_NAME]" at bounding box center [733, 388] width 145 height 19
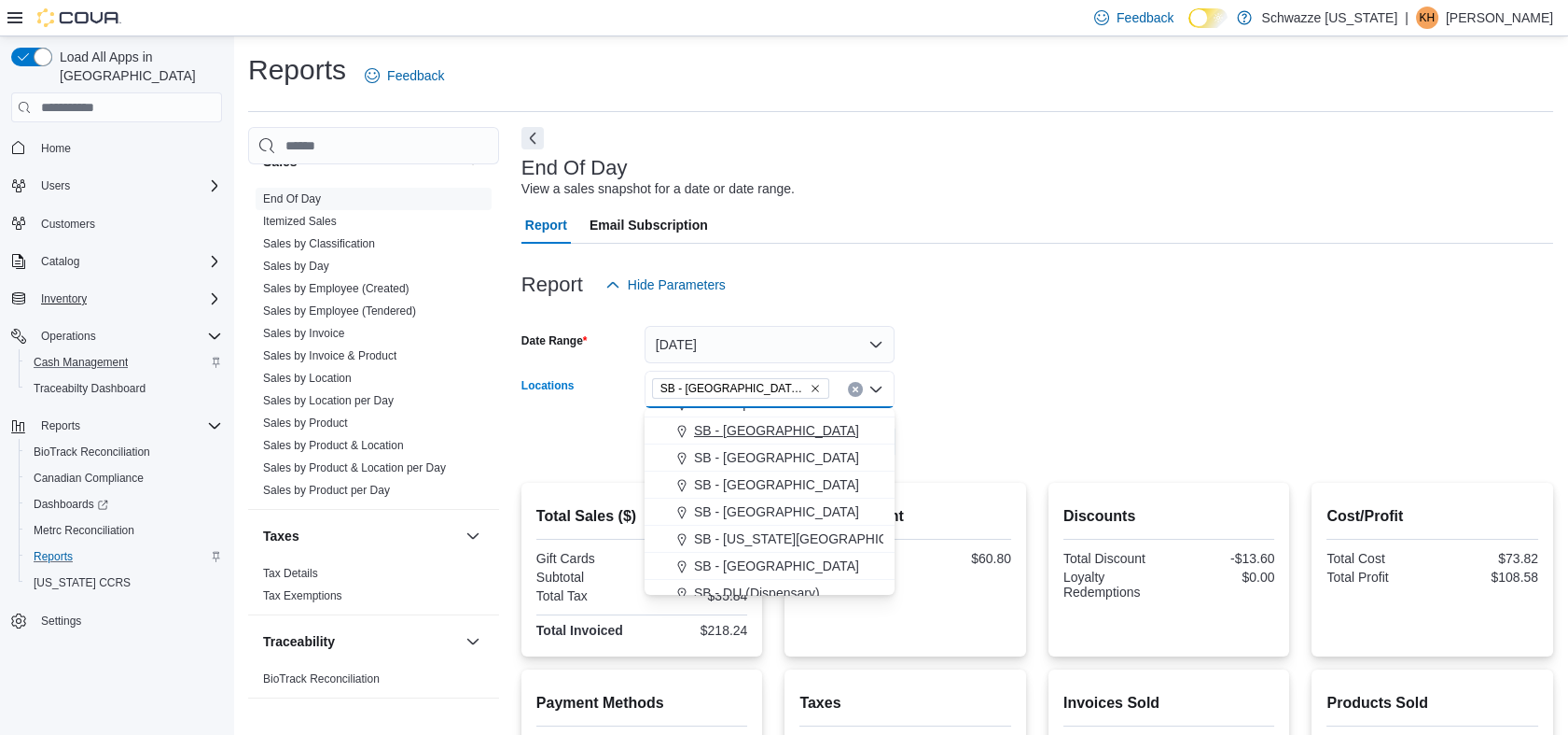
scroll to position [103, 0]
click at [765, 505] on span "SB - Arapahoe" at bounding box center [736, 507] width 85 height 19
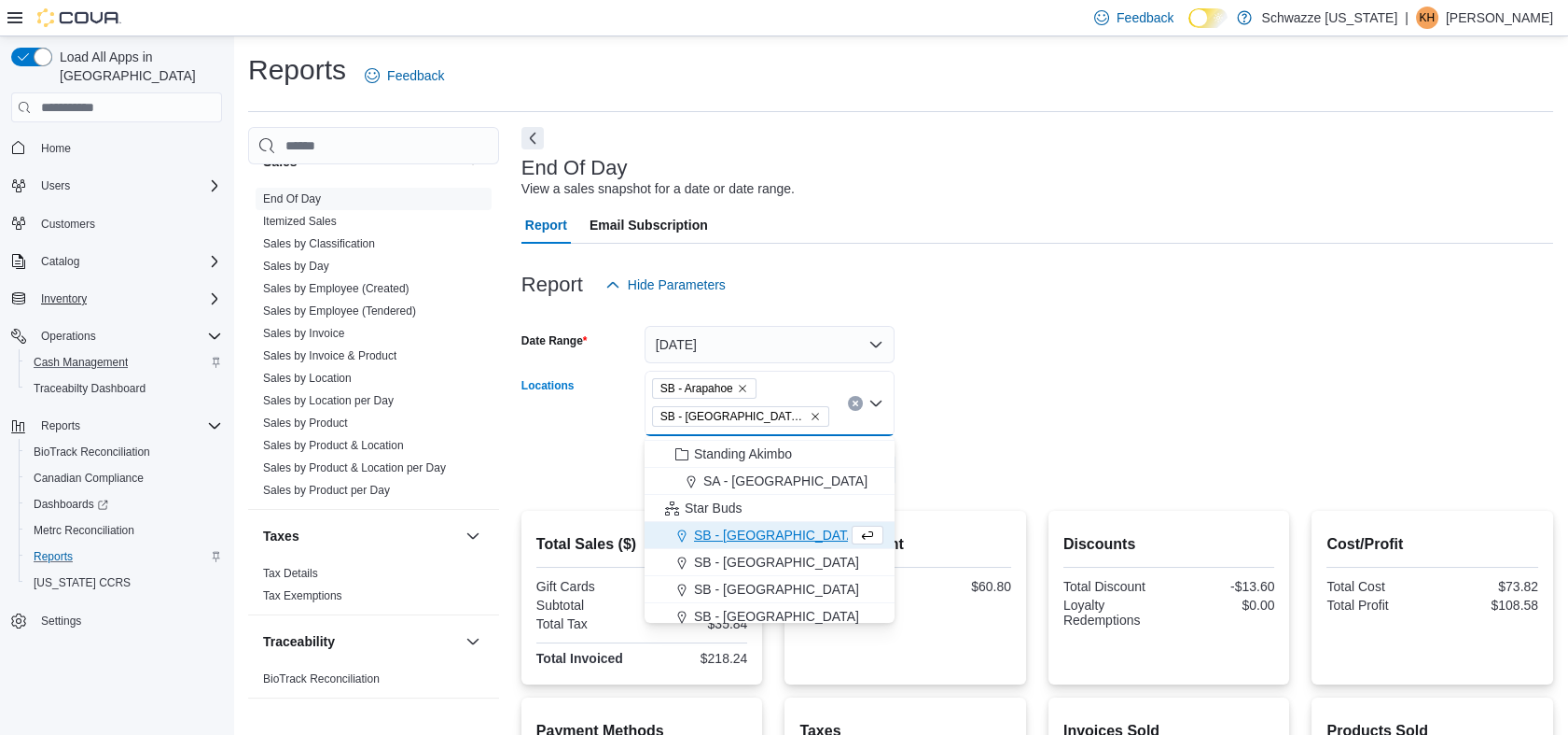
click at [810, 415] on icon "Remove SB - Fort Collins from selection in this group" at bounding box center [815, 416] width 11 height 11
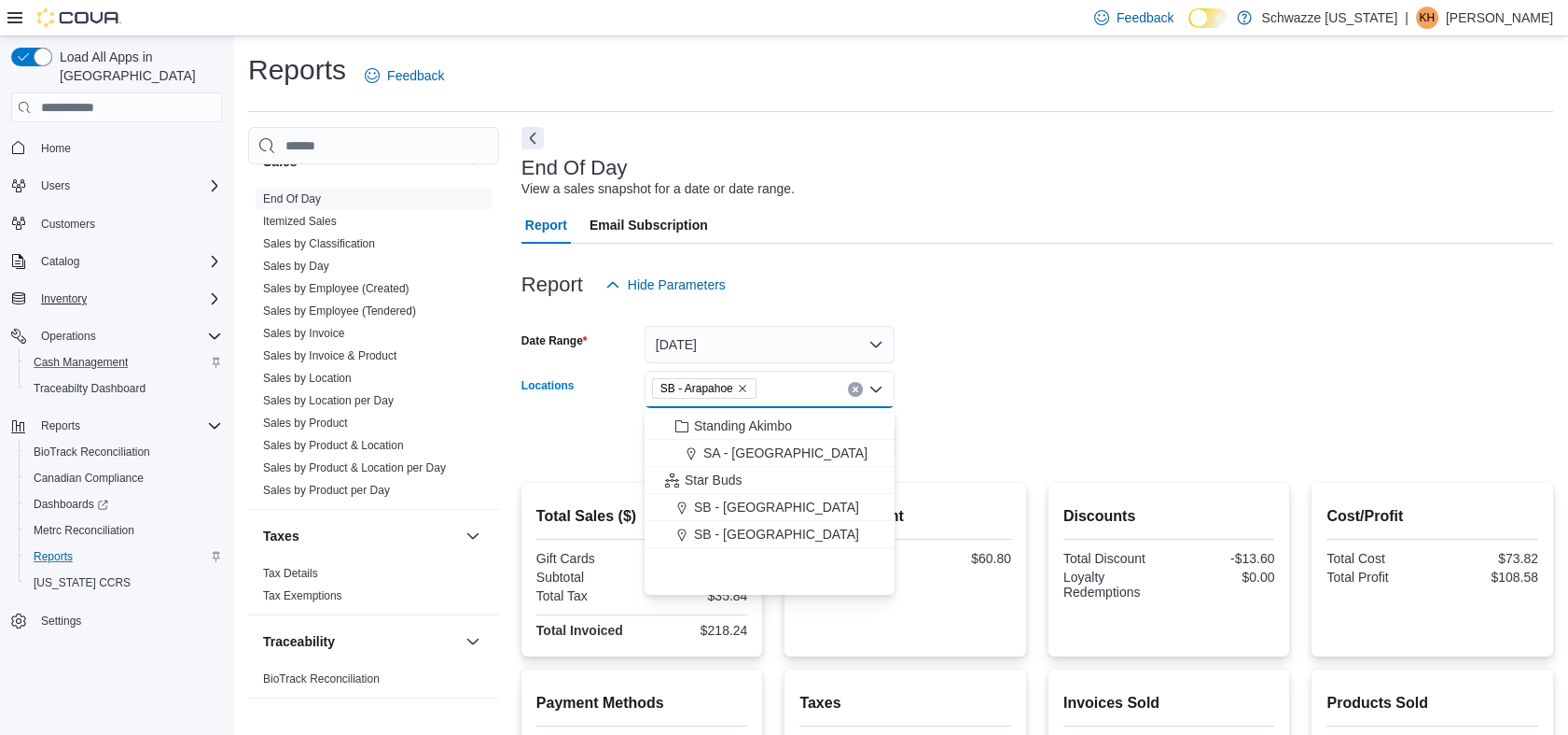
scroll to position [0, 0]
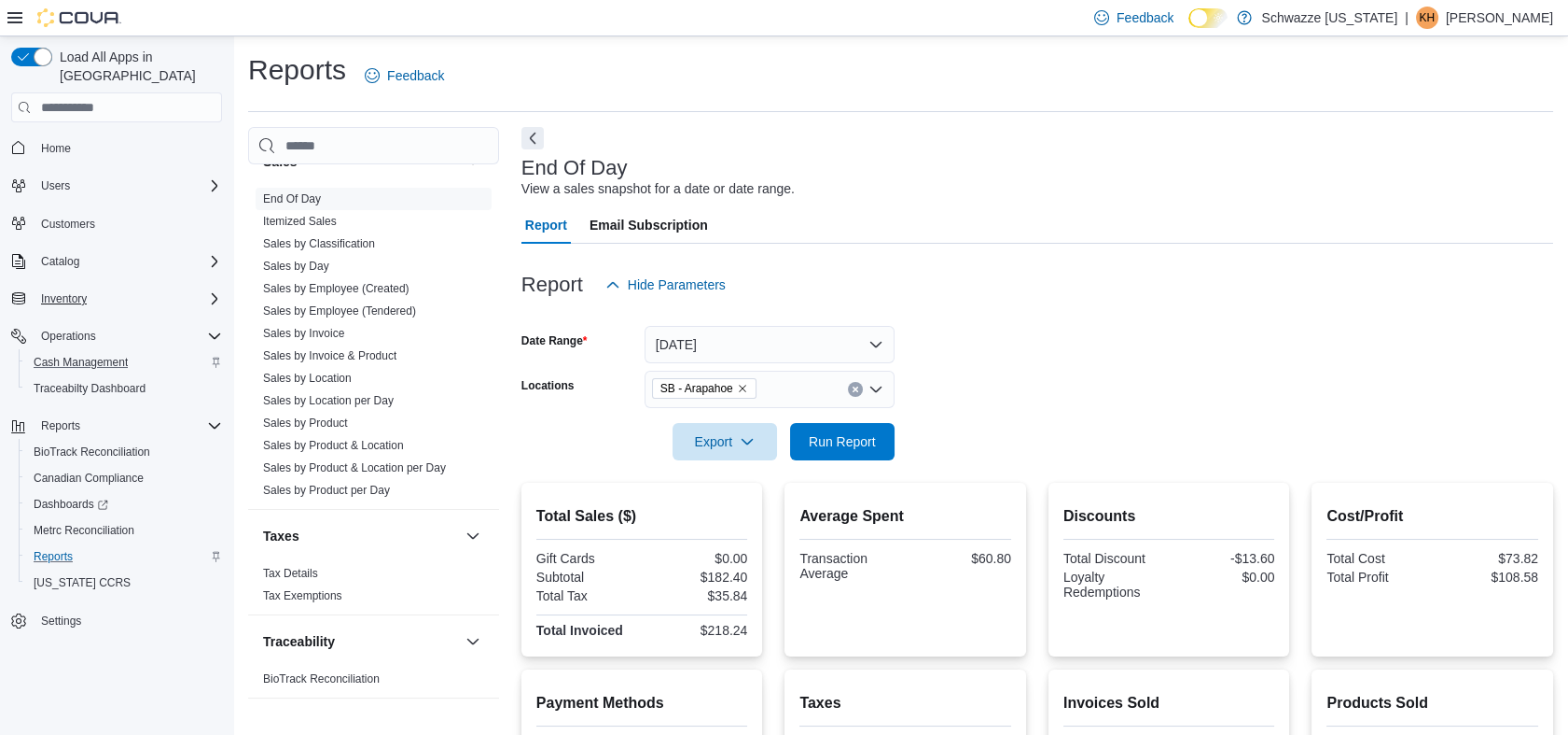
click at [1090, 403] on form "Date Range [DATE] Locations SB - Arapahoe Export Run Report" at bounding box center [1038, 382] width 1032 height 157
click at [851, 443] on span "Run Report" at bounding box center [842, 440] width 67 height 19
drag, startPoint x: 1084, startPoint y: 142, endPoint x: 1098, endPoint y: 135, distance: 15.7
